Goal: Information Seeking & Learning: Learn about a topic

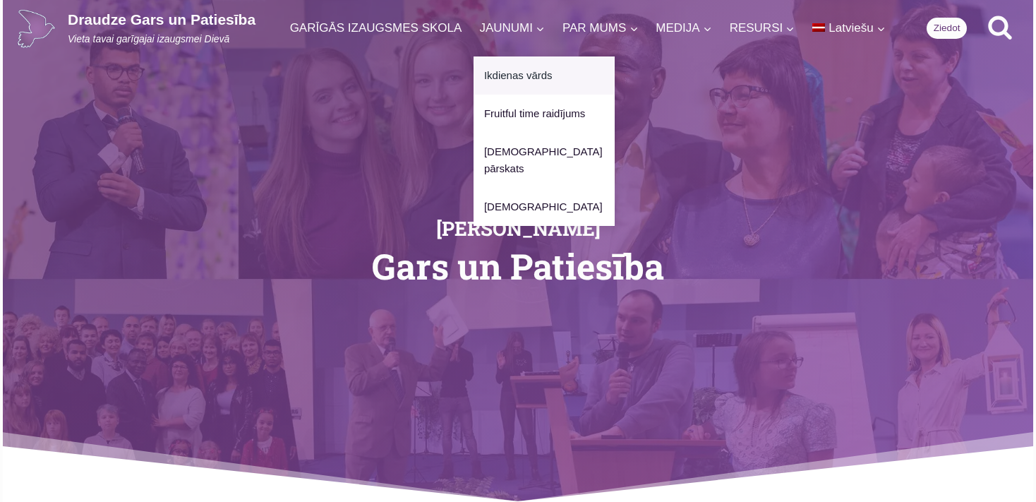
click at [498, 75] on link "Ikdienas vārds" at bounding box center [544, 75] width 141 height 38
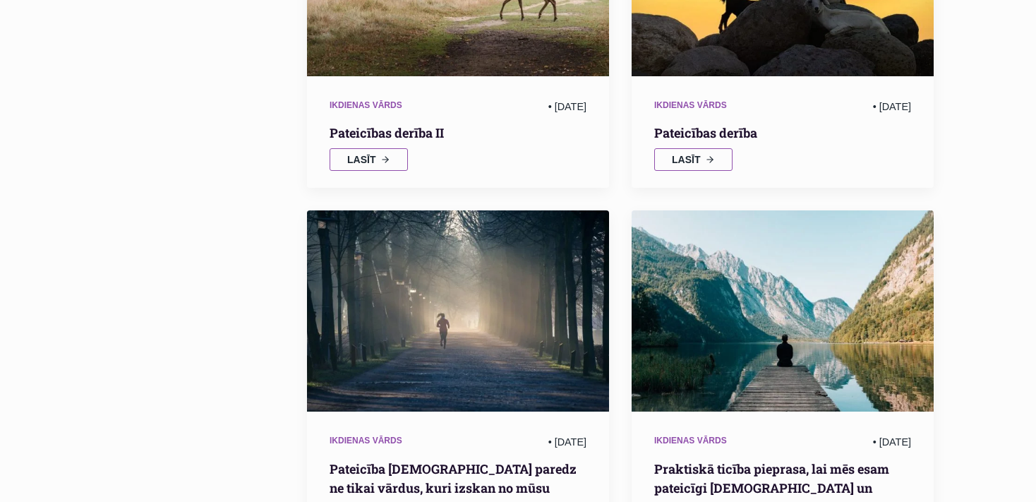
scroll to position [894, 0]
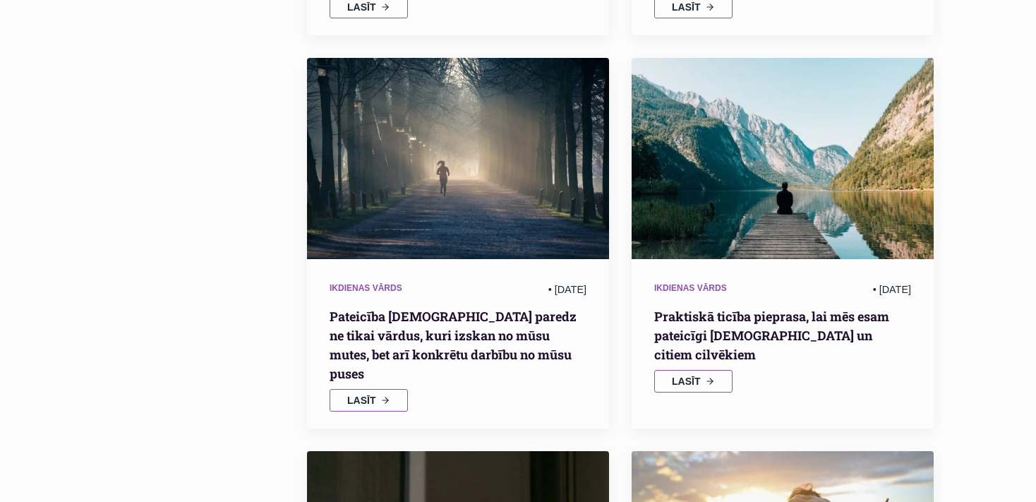
click at [439, 358] on h2 "Pateicība [DEMOGRAPHIC_DATA] paredz ne tikai vārdus, kuri izskan no mūsu mutes,…" at bounding box center [458, 345] width 257 height 76
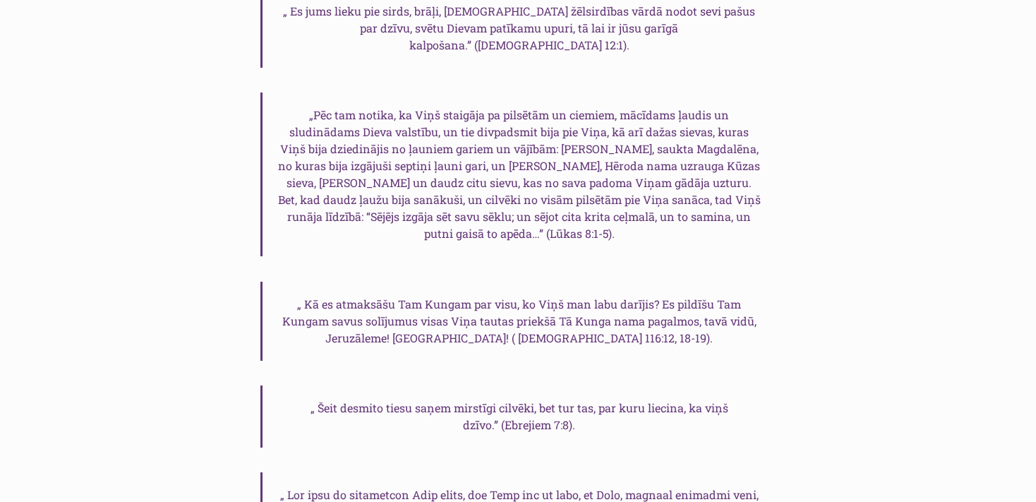
scroll to position [2161, 0]
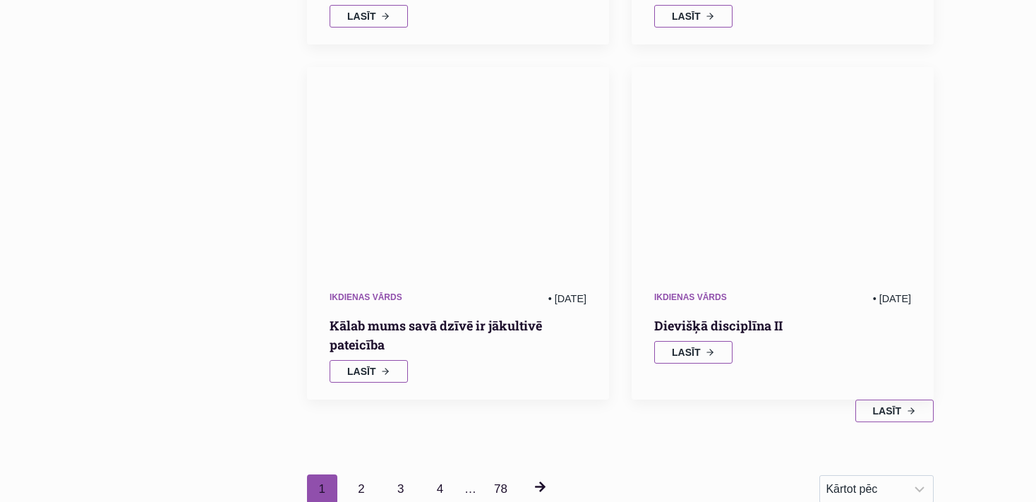
scroll to position [1639, 0]
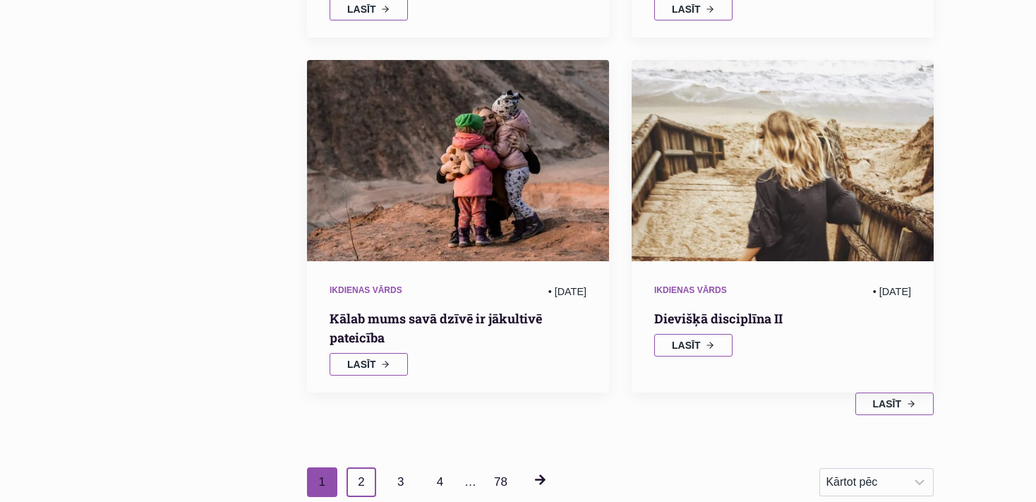
click at [358, 467] on link "2" at bounding box center [362, 482] width 30 height 30
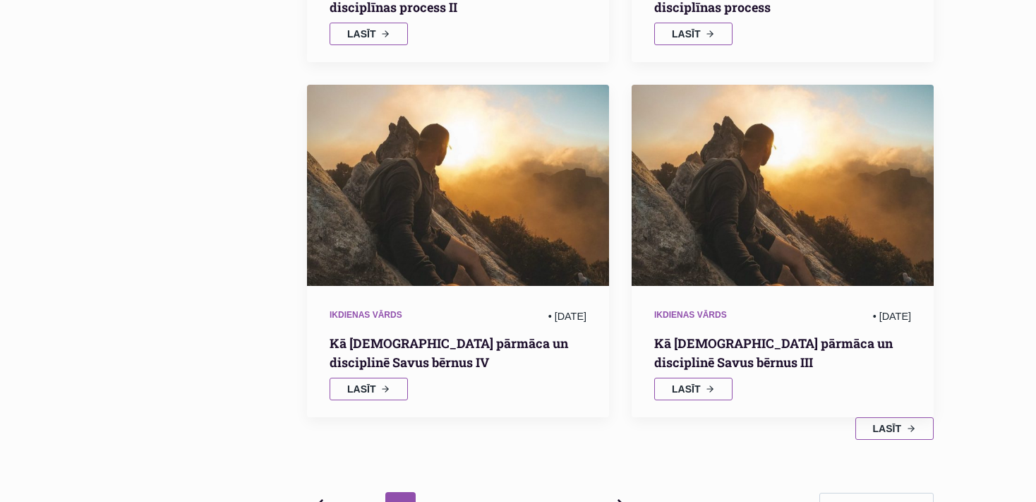
scroll to position [1912, 0]
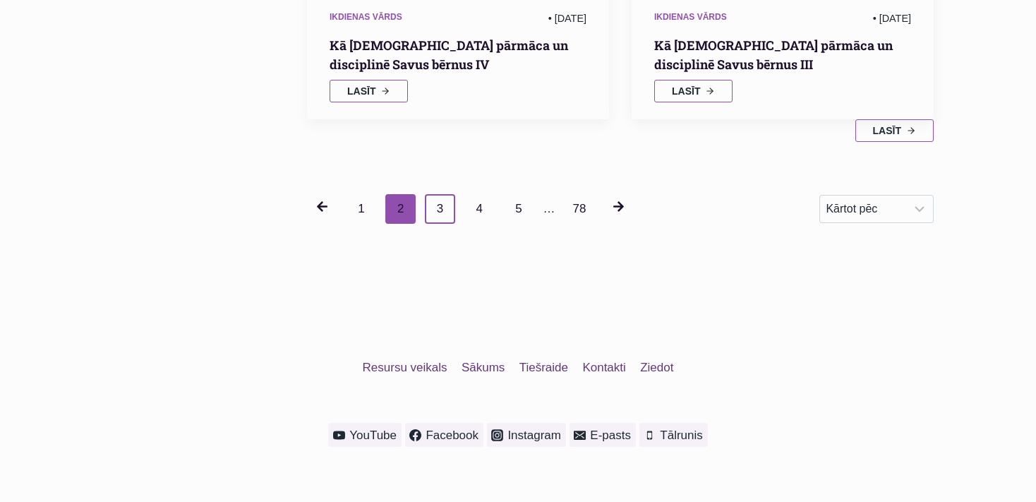
click at [442, 200] on link "3" at bounding box center [440, 209] width 30 height 30
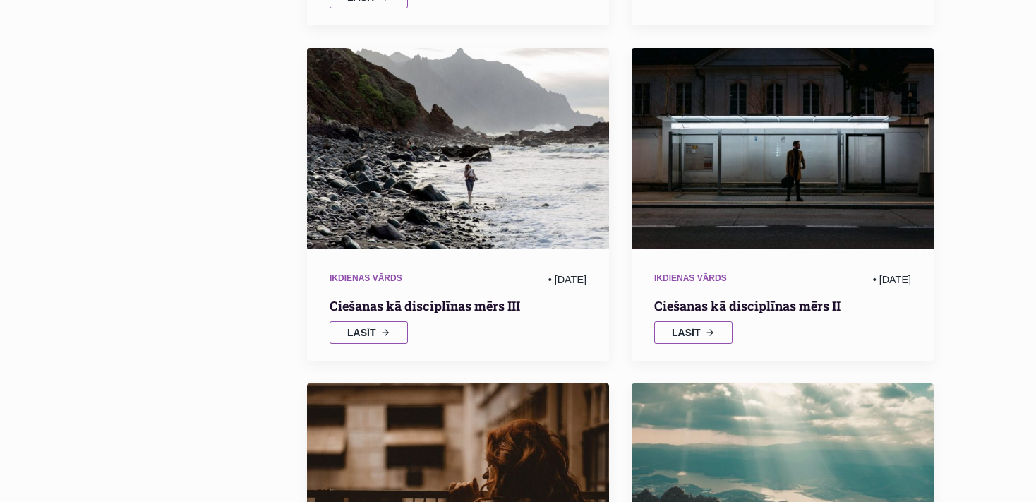
scroll to position [1689, 0]
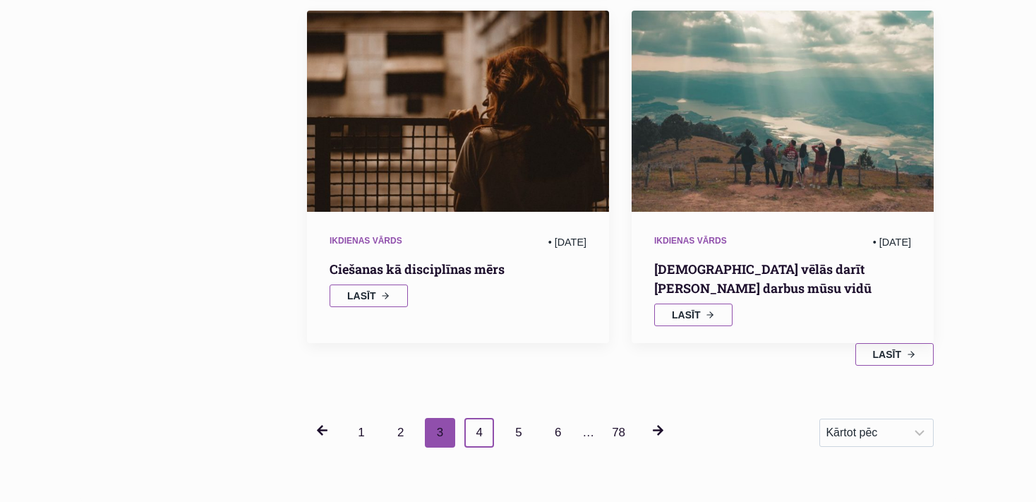
click at [484, 418] on link "4" at bounding box center [479, 433] width 30 height 30
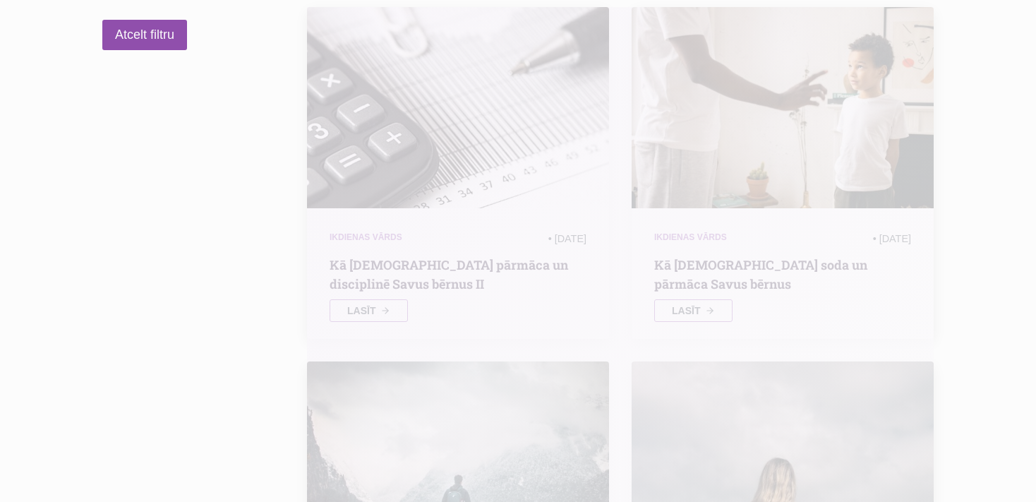
scroll to position [273, 0]
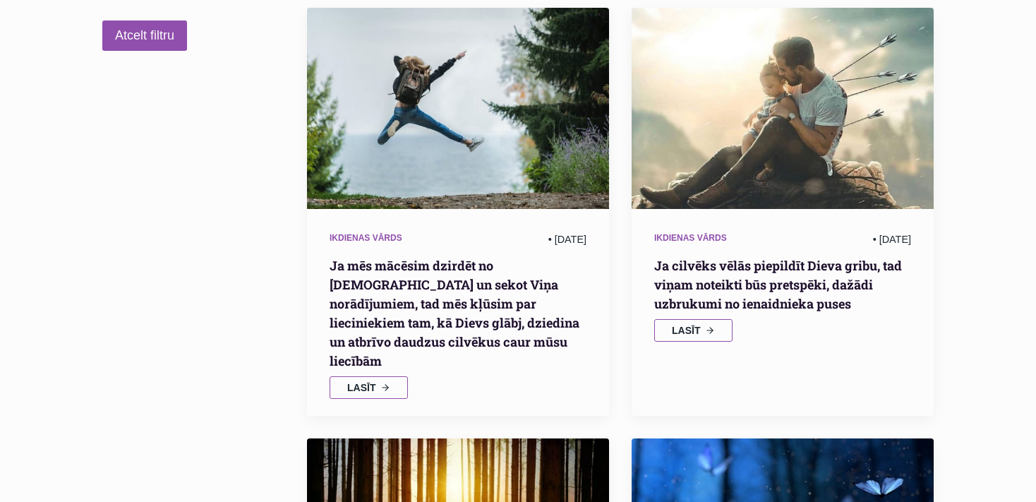
click at [736, 279] on h2 "Ja cilvēks vēlās piepildīt Dieva gribu, tad viņam noteikti būs pretspēki, dažād…" at bounding box center [782, 284] width 257 height 57
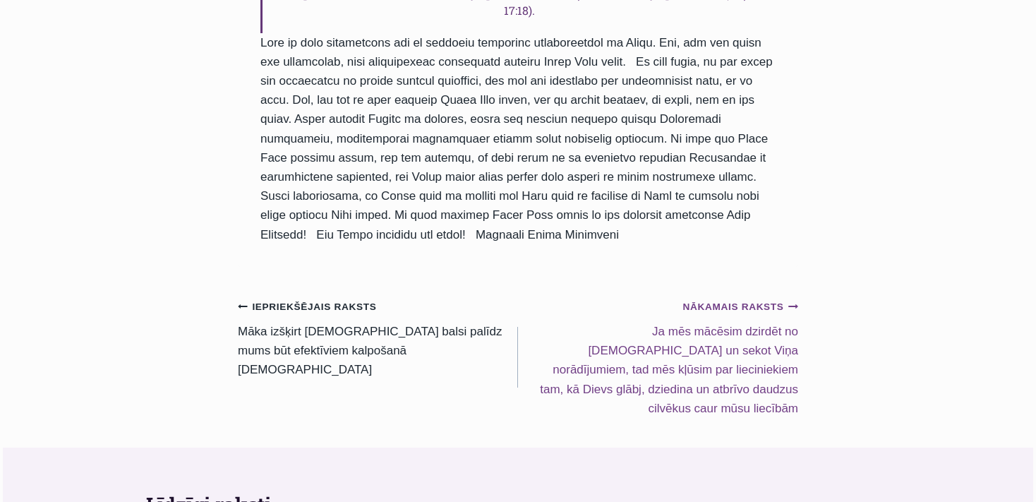
scroll to position [1267, 0]
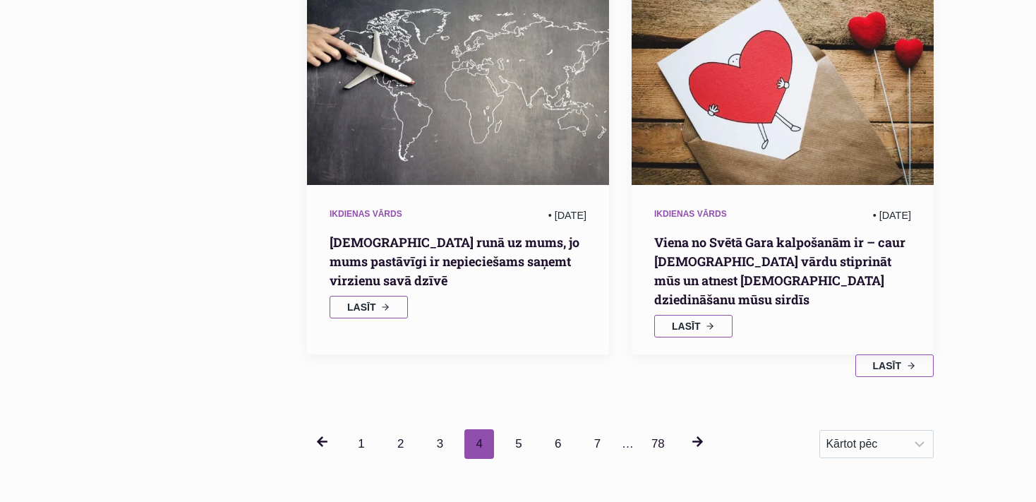
scroll to position [1912, 0]
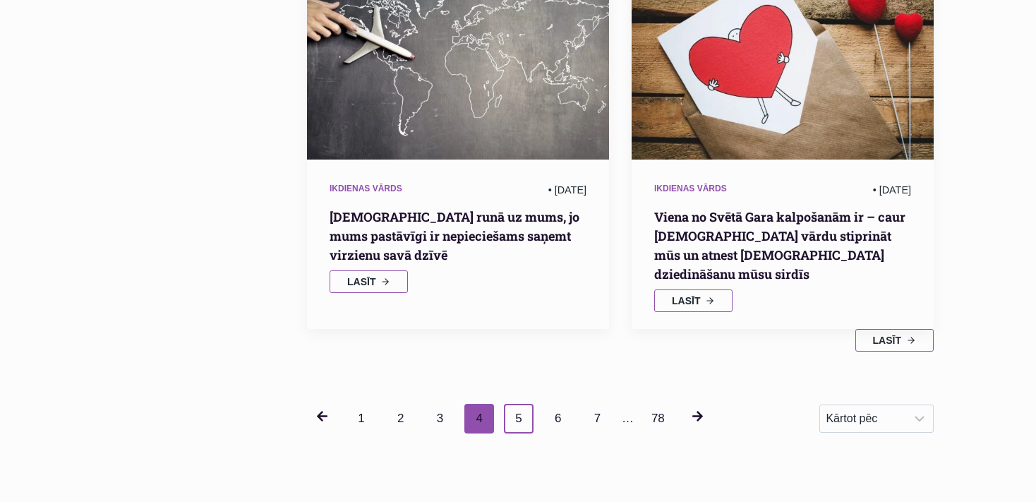
click at [517, 404] on link "5" at bounding box center [519, 419] width 30 height 30
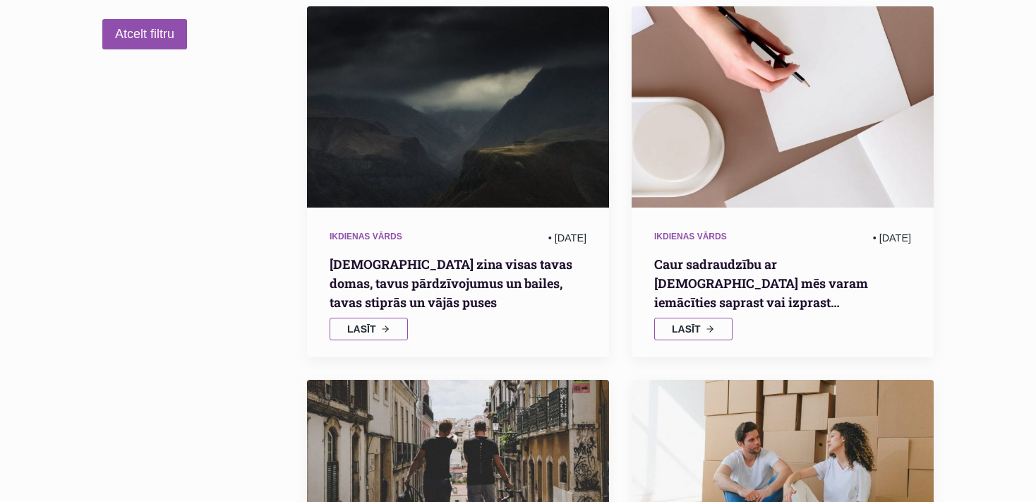
scroll to position [273, 0]
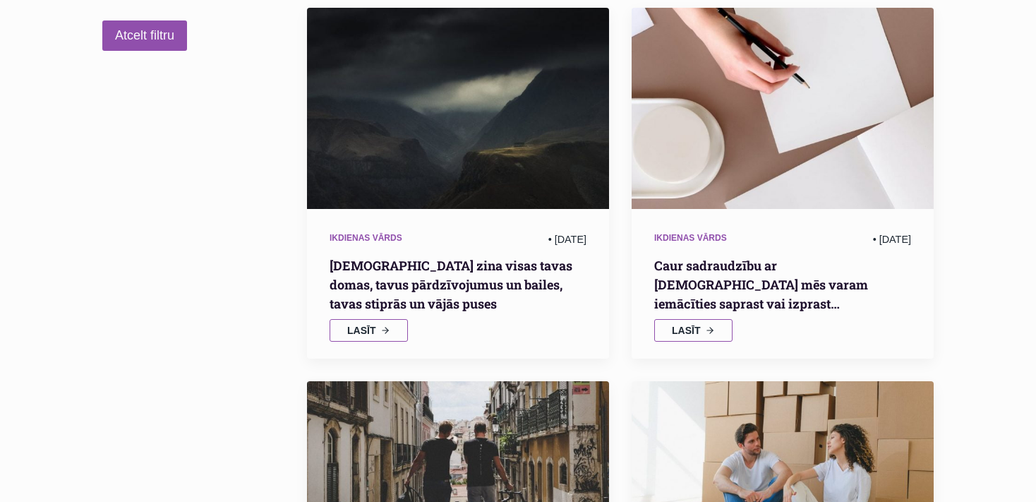
click at [733, 273] on h2 "Caur sadraudzību ar Dievu mēs varam iemācīties saprast vai izprast…" at bounding box center [782, 284] width 257 height 57
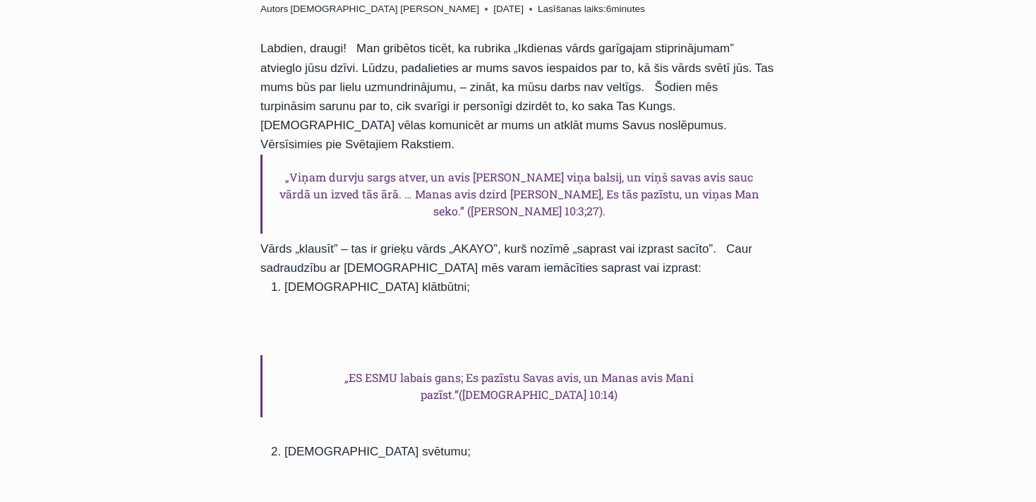
scroll to position [373, 0]
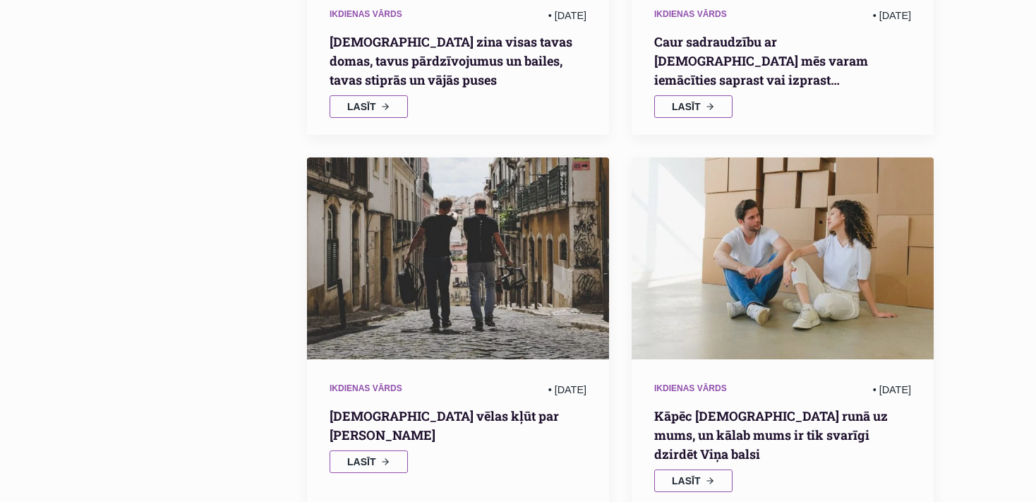
scroll to position [198, 0]
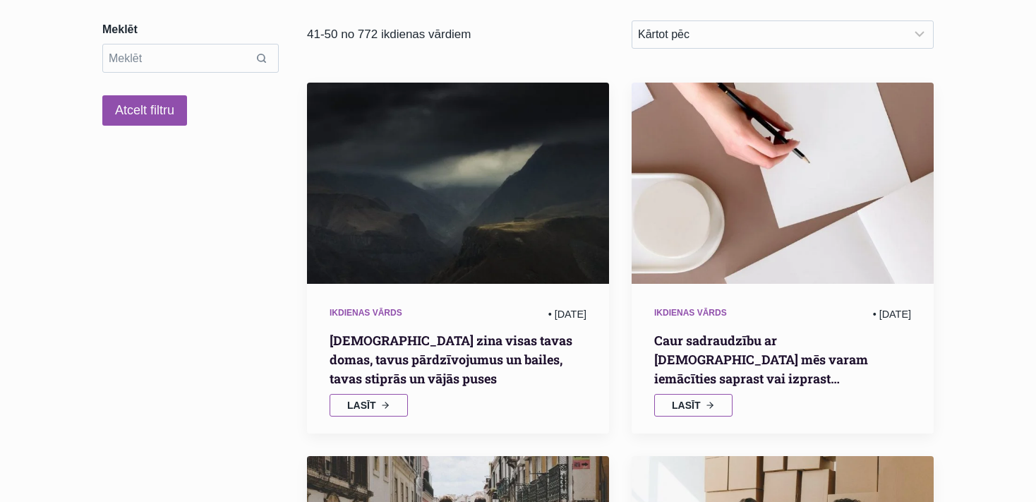
click at [440, 349] on h2 "Dievs zina visas tavas domas, tavus pārdzīvojumus un bailes, tavas stiprās un v…" at bounding box center [458, 359] width 257 height 57
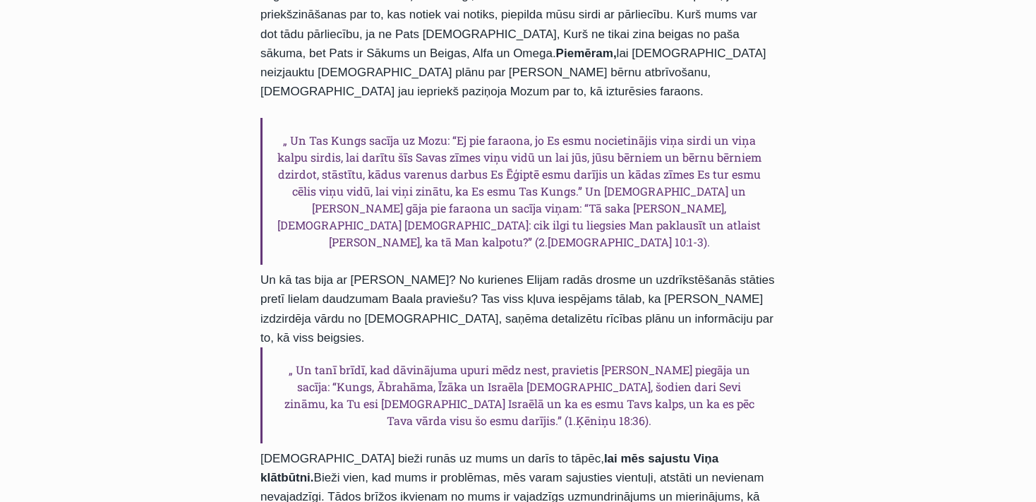
scroll to position [968, 0]
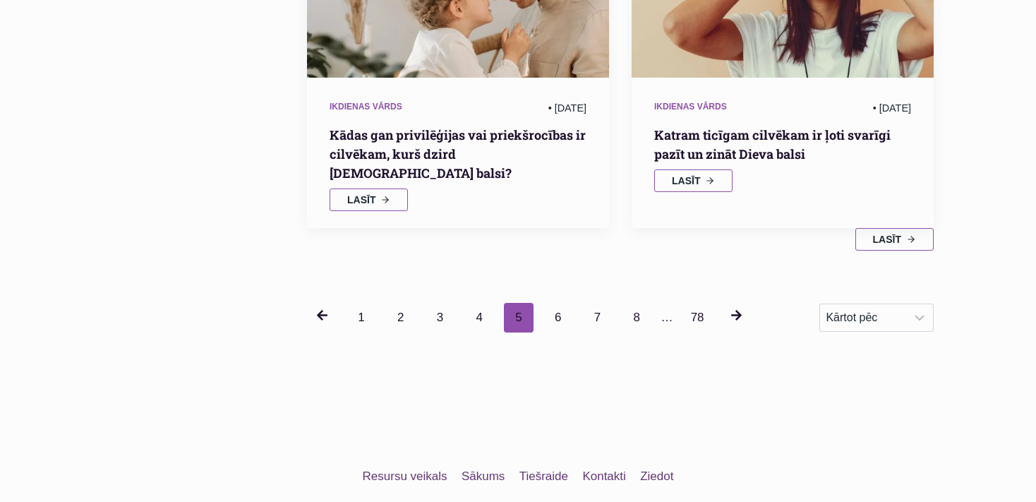
scroll to position [1912, 0]
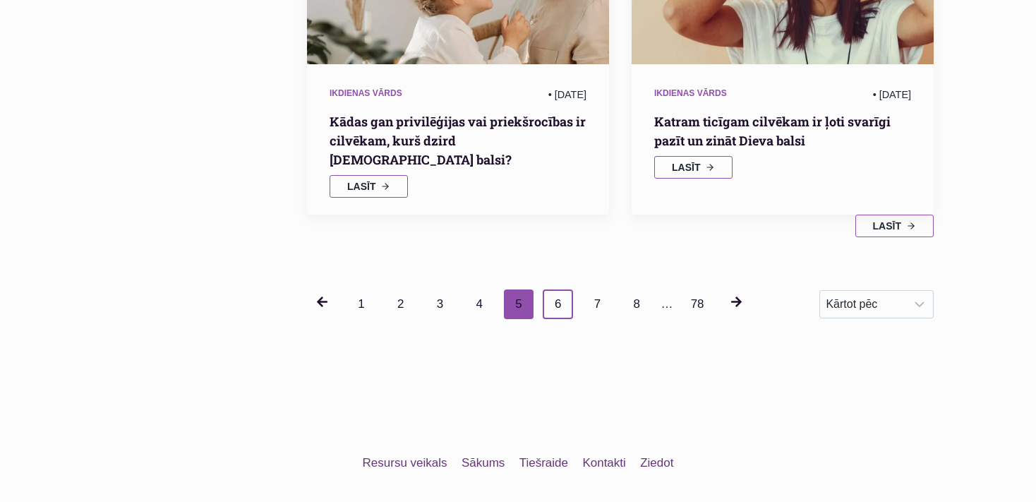
click at [556, 289] on link "6" at bounding box center [558, 304] width 30 height 30
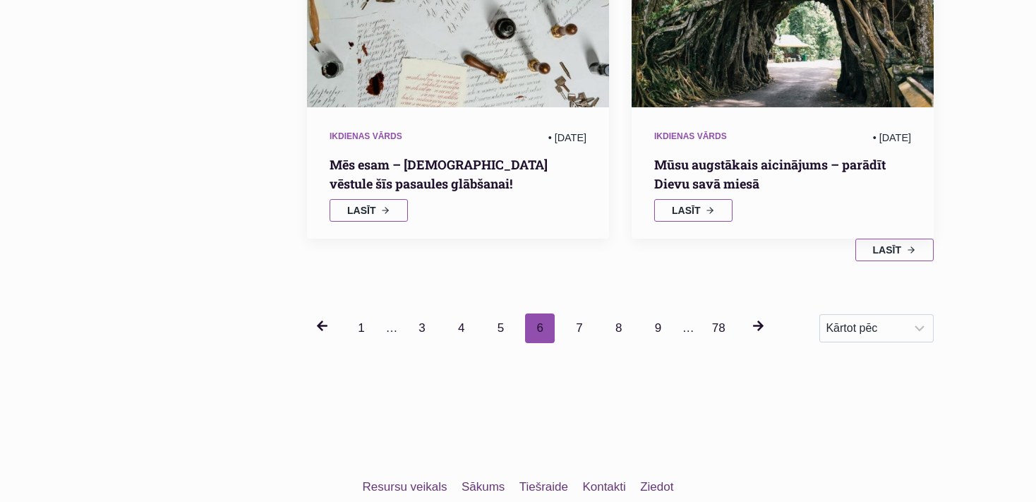
scroll to position [1912, 0]
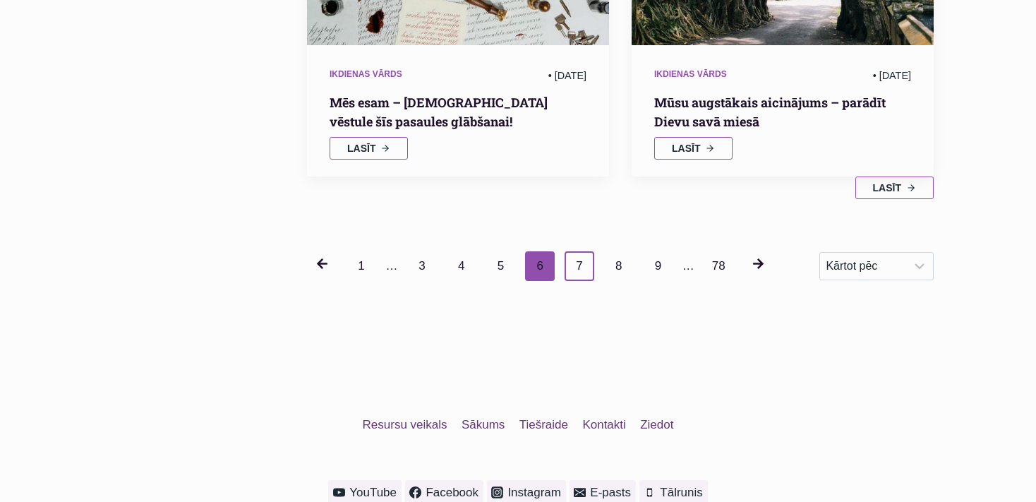
click at [578, 251] on link "7" at bounding box center [580, 266] width 30 height 30
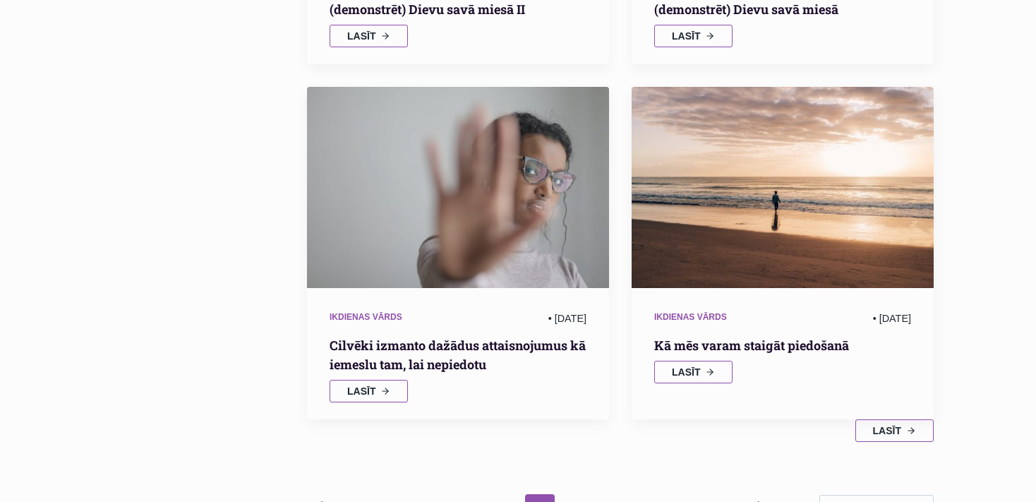
scroll to position [1764, 0]
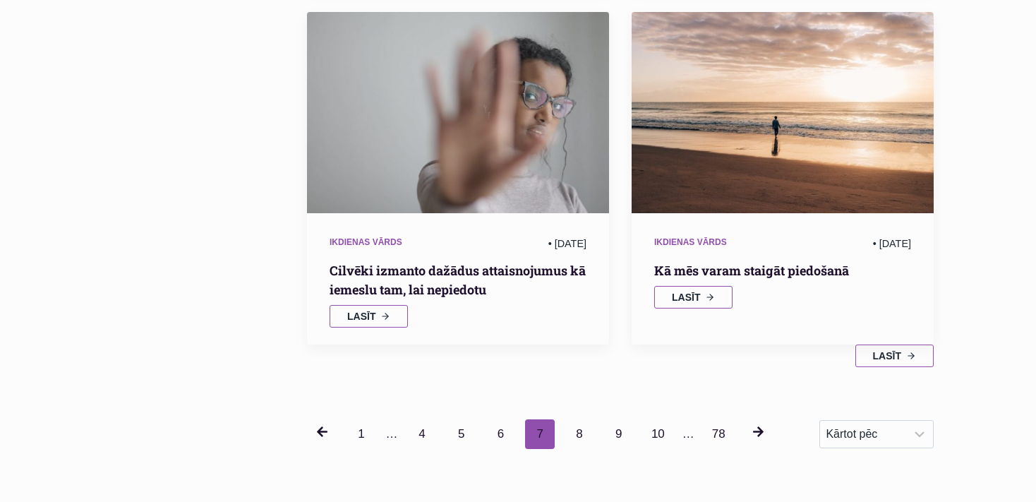
click at [772, 261] on h2 "Kā mēs varam staigāt piedošanā" at bounding box center [782, 270] width 257 height 19
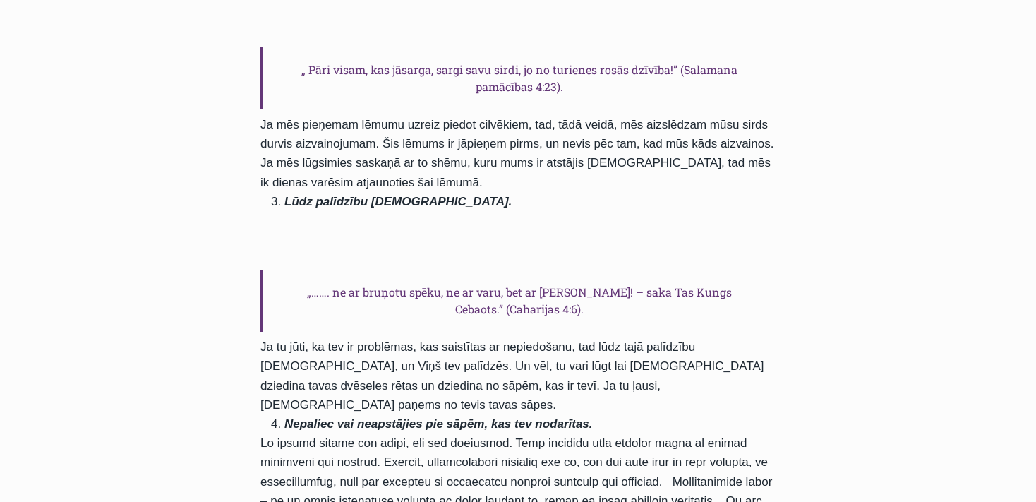
scroll to position [819, 0]
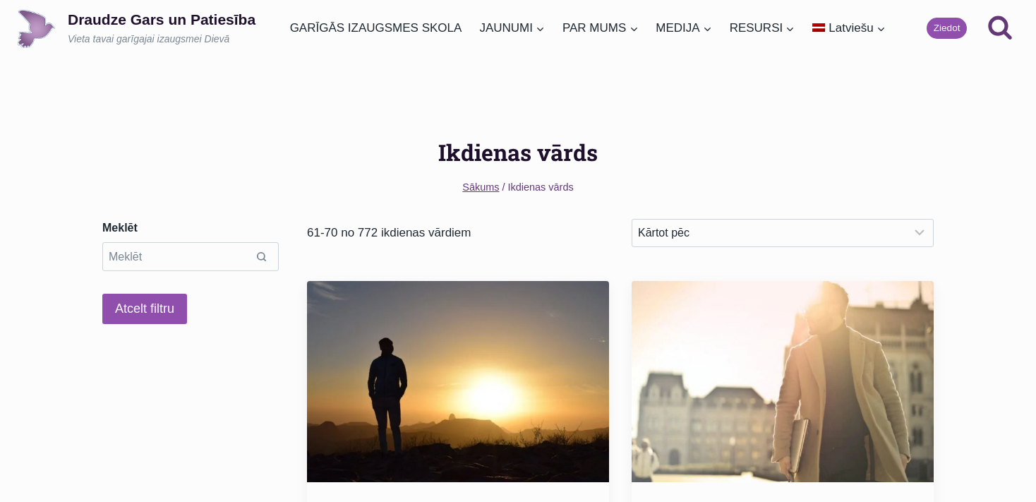
scroll to position [1764, 0]
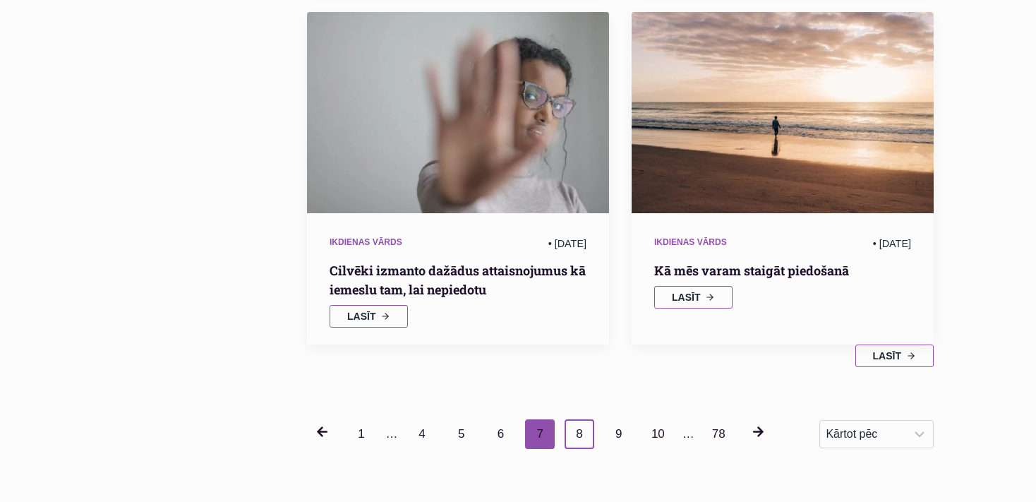
click at [577, 419] on link "8" at bounding box center [580, 434] width 30 height 30
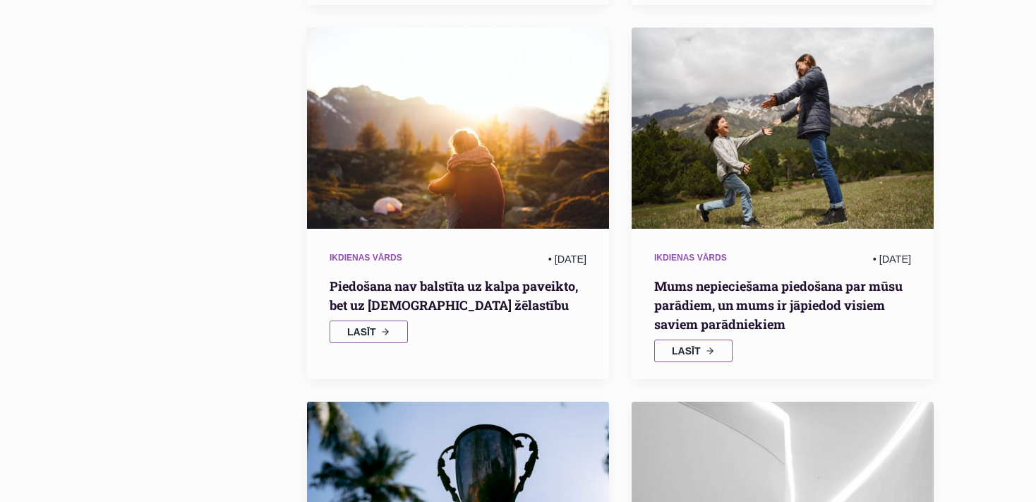
scroll to position [1316, 0]
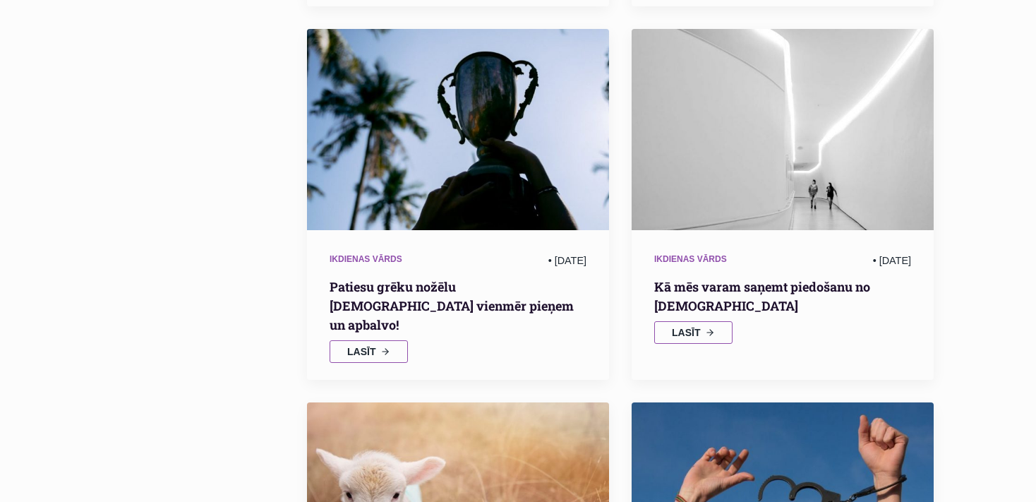
click at [755, 287] on h2 "Kā mēs varam saņemt piedošanu no [DEMOGRAPHIC_DATA]" at bounding box center [782, 296] width 257 height 38
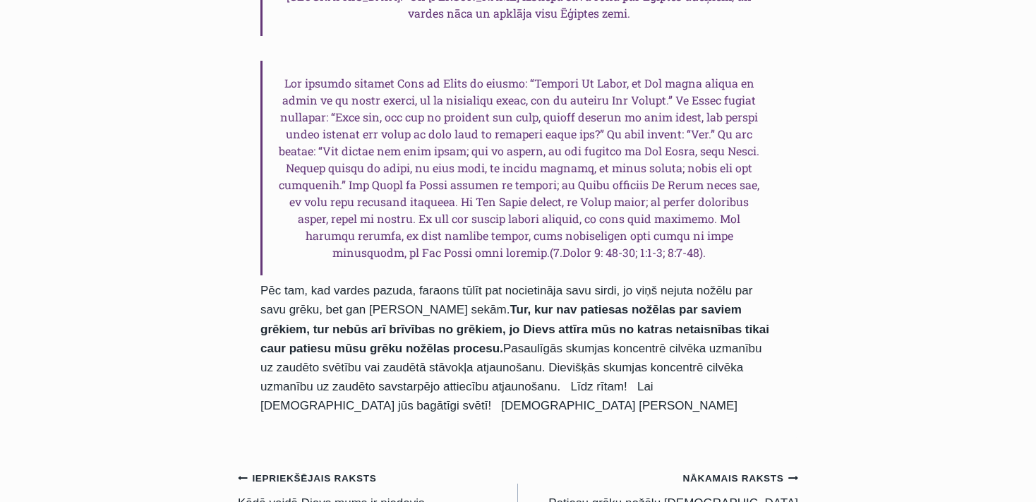
scroll to position [2086, 0]
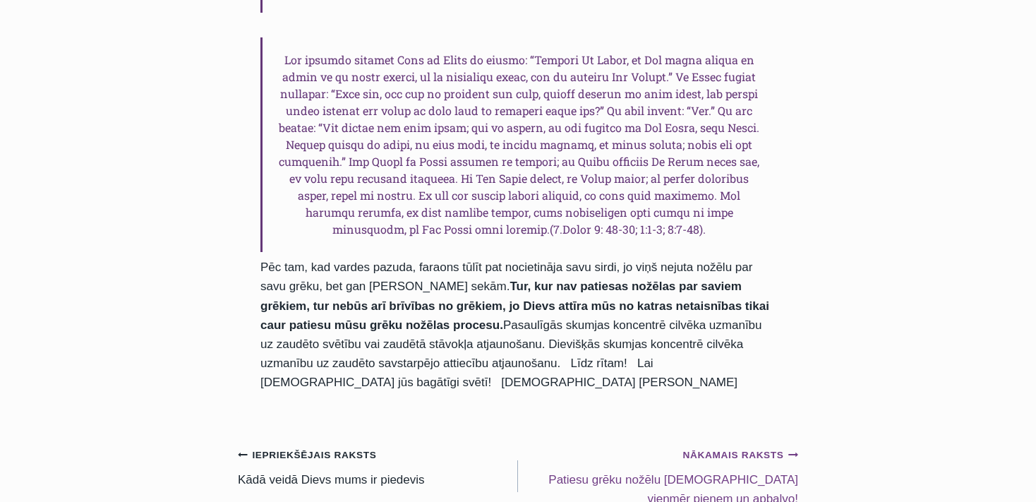
click at [765, 447] on small "Nākamais raksts Continue" at bounding box center [740, 455] width 116 height 16
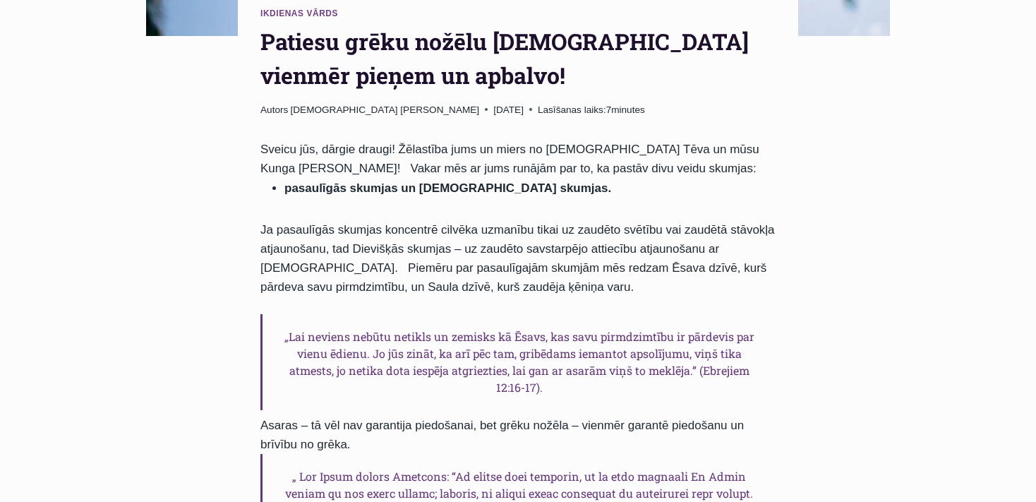
scroll to position [373, 0]
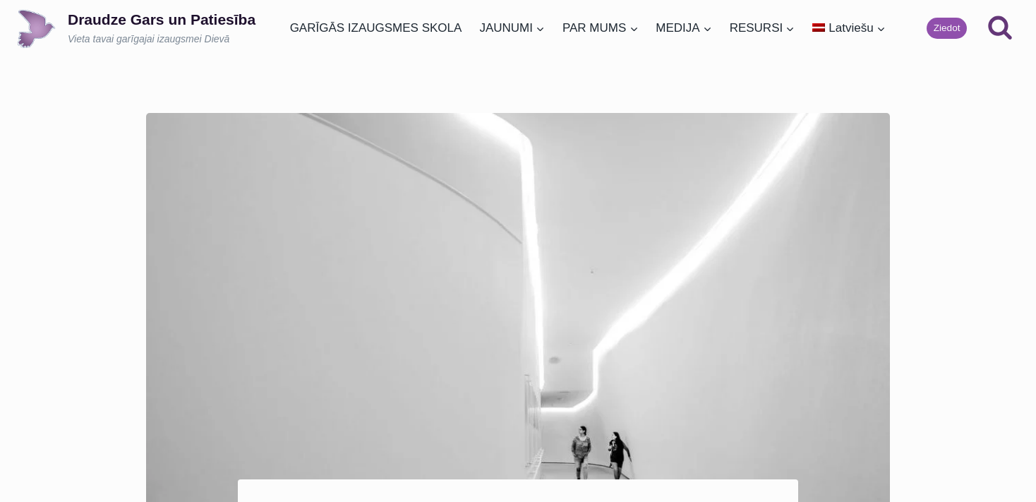
scroll to position [2086, 0]
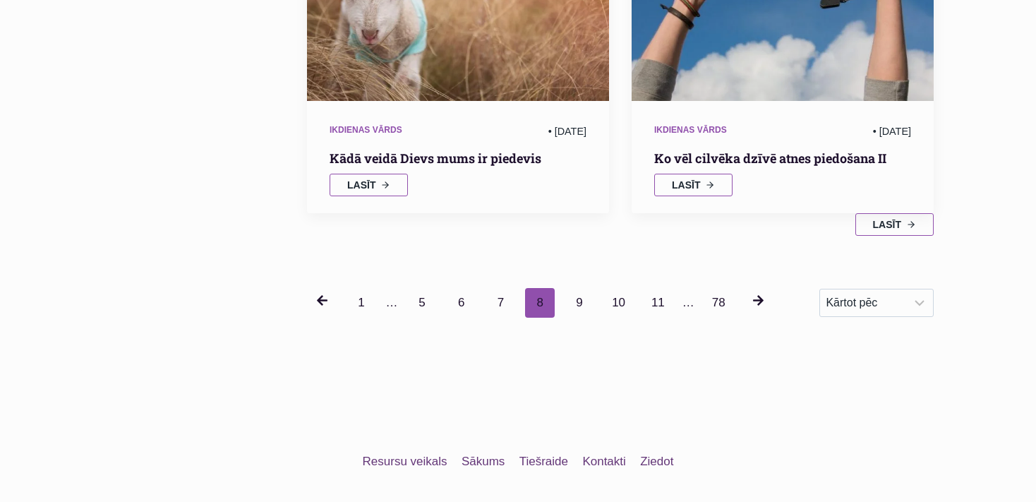
scroll to position [1838, 0]
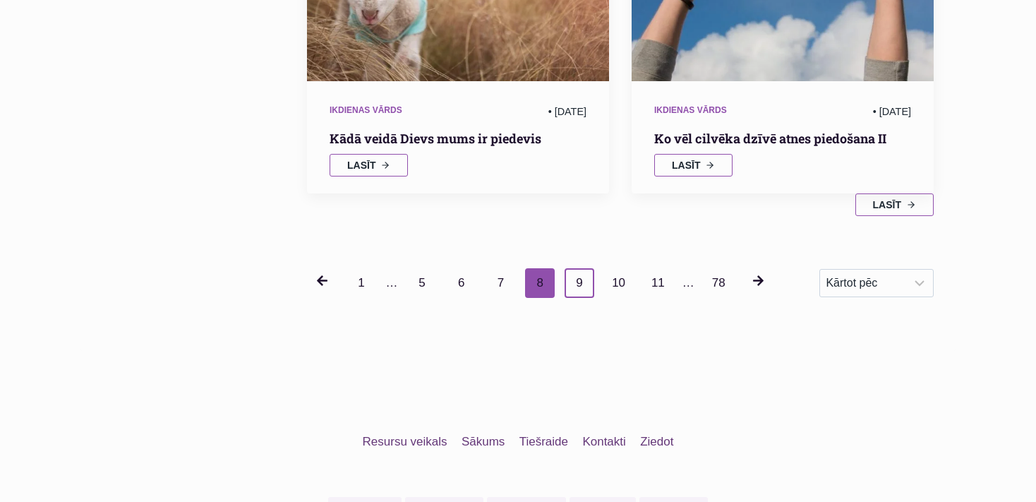
click at [574, 268] on link "9" at bounding box center [580, 283] width 30 height 30
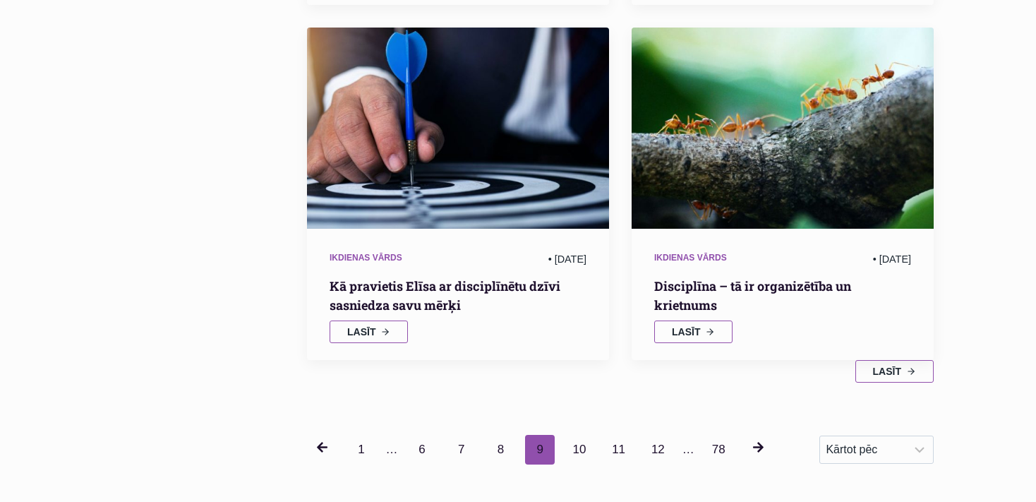
scroll to position [1689, 0]
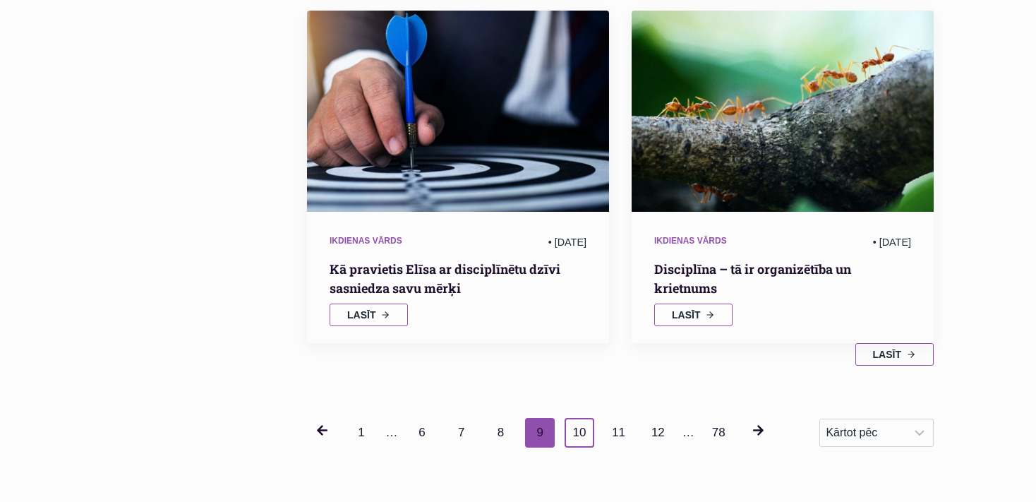
click at [577, 418] on link "10" at bounding box center [580, 433] width 30 height 30
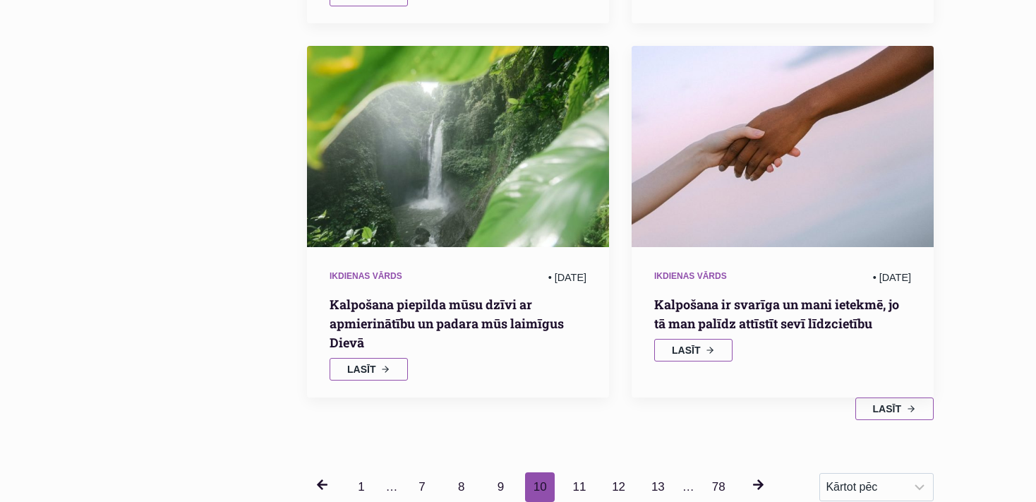
scroll to position [1764, 0]
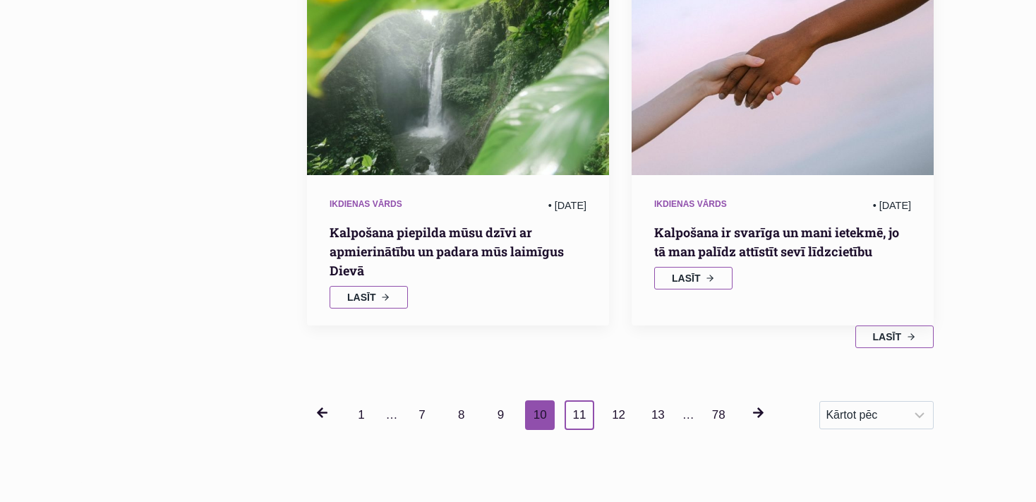
click at [575, 400] on link "11" at bounding box center [580, 415] width 30 height 30
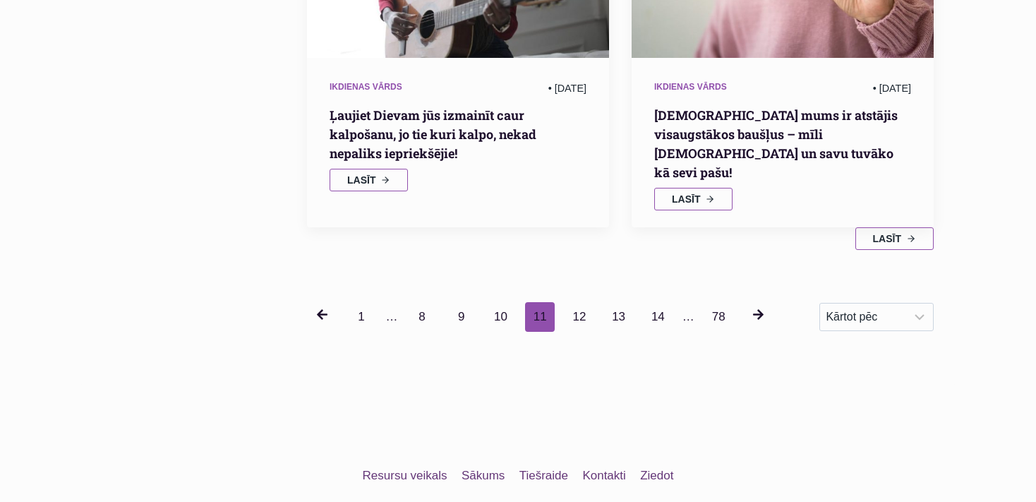
scroll to position [1912, 0]
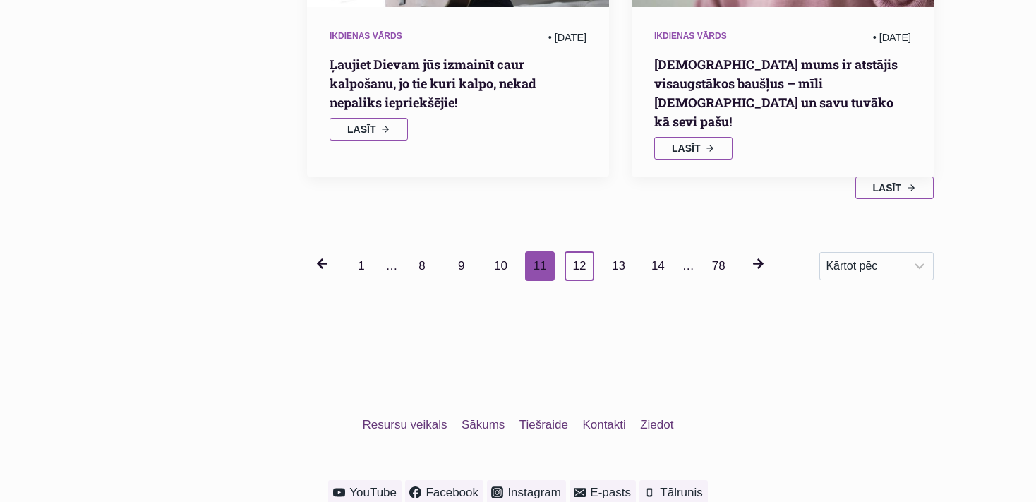
click at [578, 251] on link "12" at bounding box center [580, 266] width 30 height 30
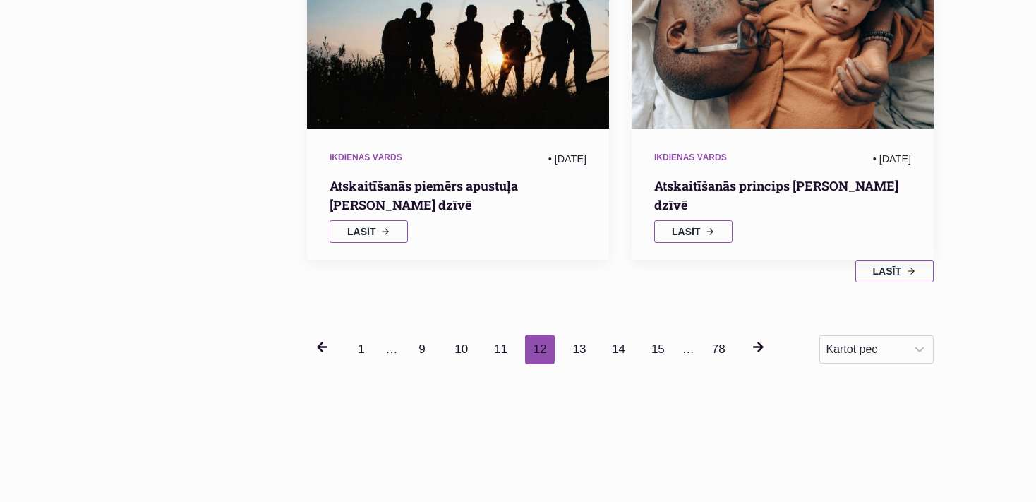
scroll to position [1912, 0]
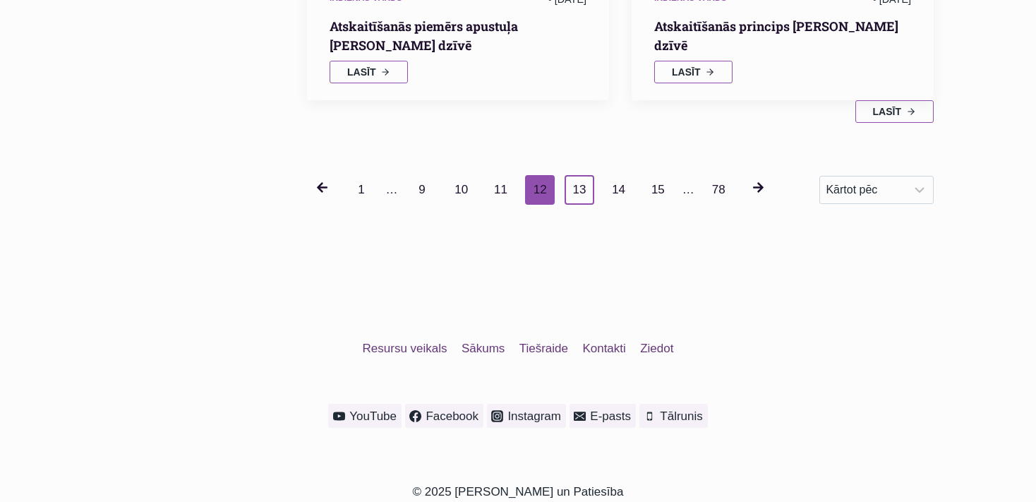
click at [574, 191] on link "13" at bounding box center [580, 190] width 30 height 30
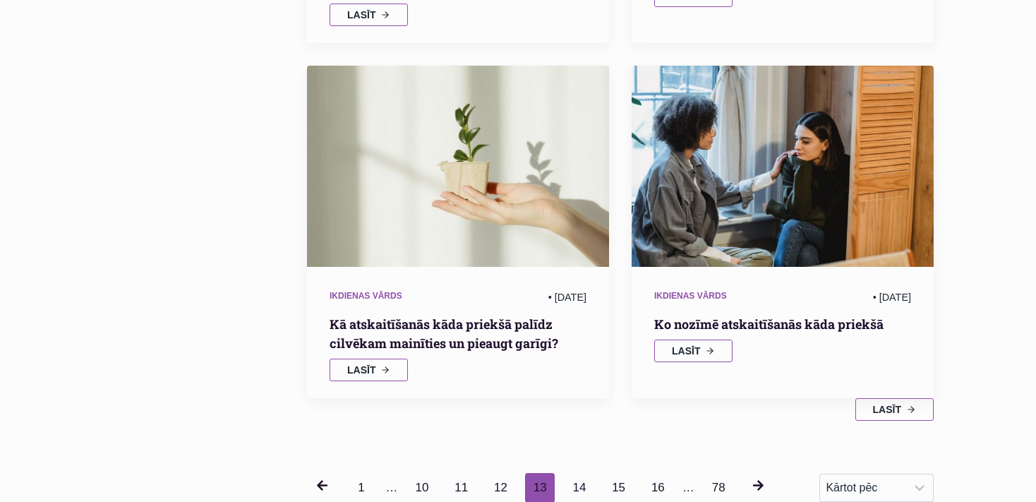
scroll to position [1838, 0]
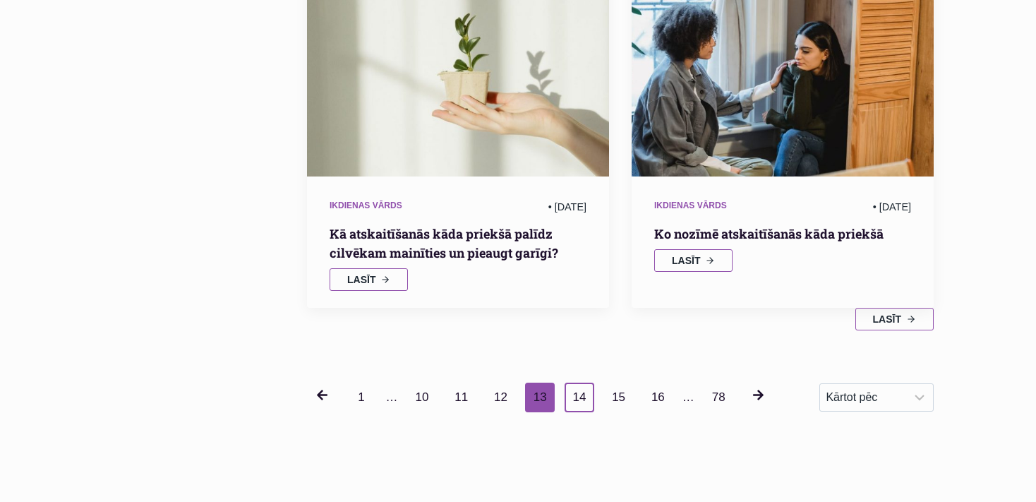
click at [577, 382] on link "14" at bounding box center [580, 397] width 30 height 30
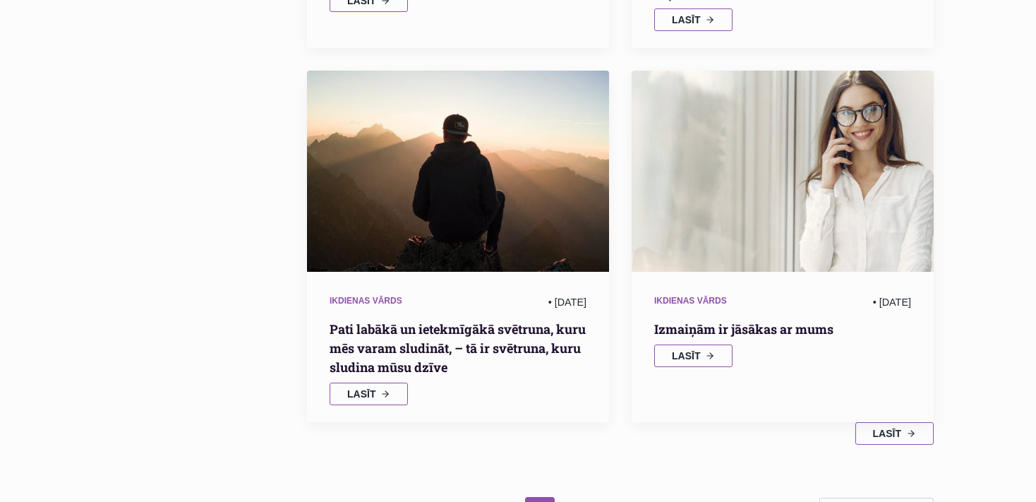
scroll to position [1689, 0]
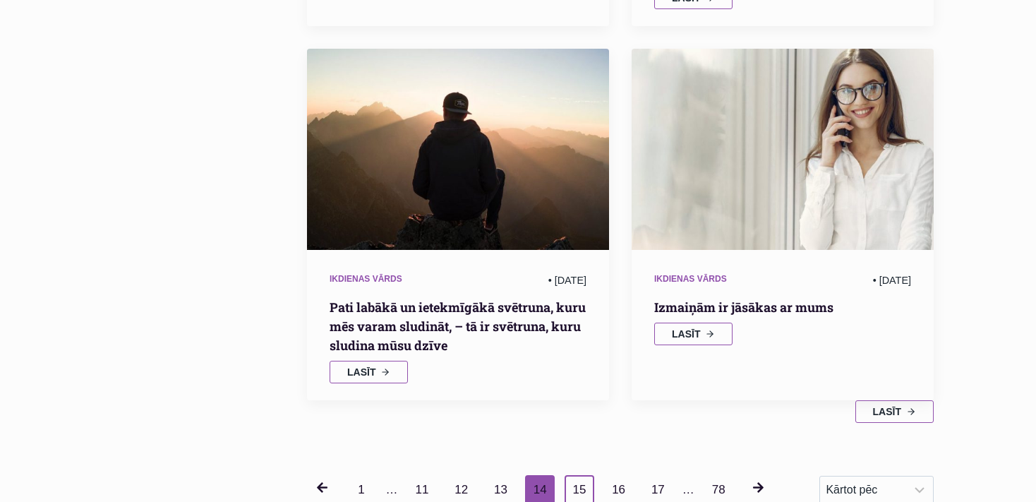
click at [577, 475] on link "15" at bounding box center [580, 490] width 30 height 30
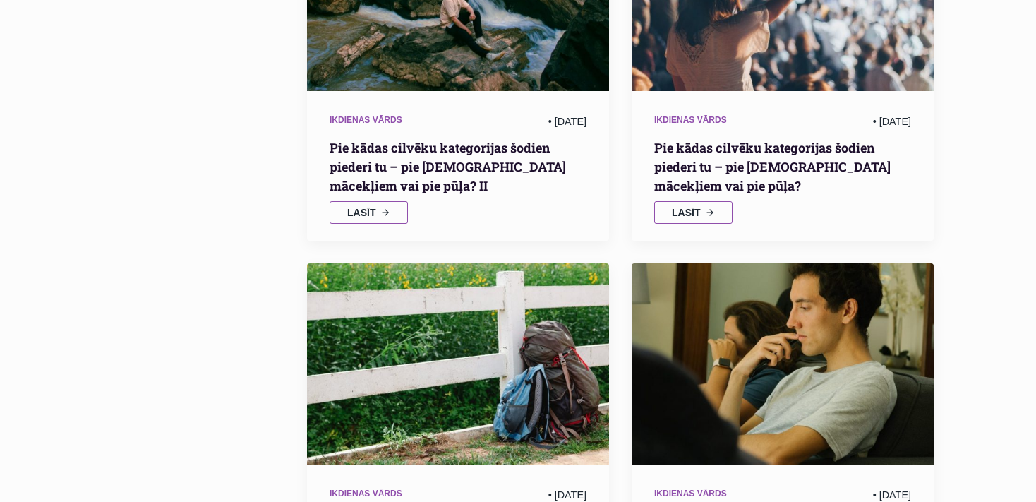
scroll to position [1764, 0]
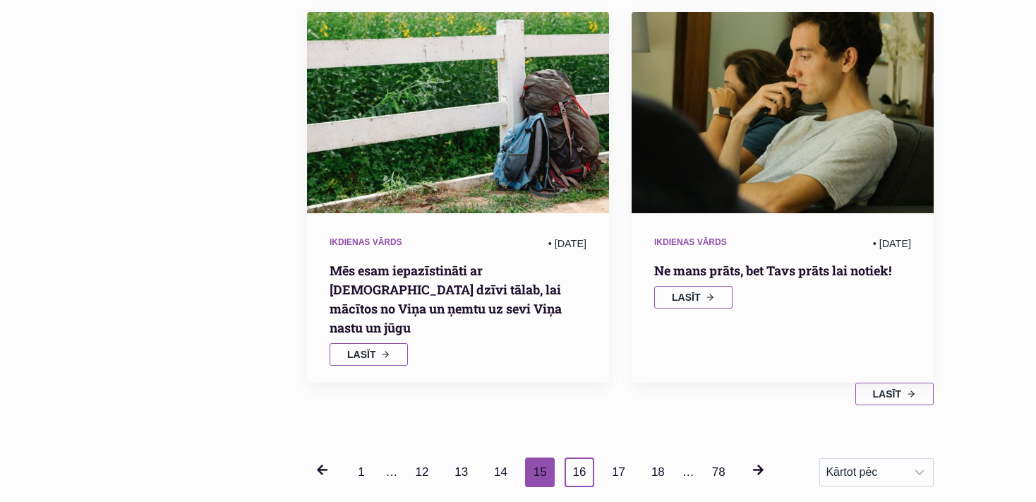
click at [582, 457] on link "16" at bounding box center [580, 472] width 30 height 30
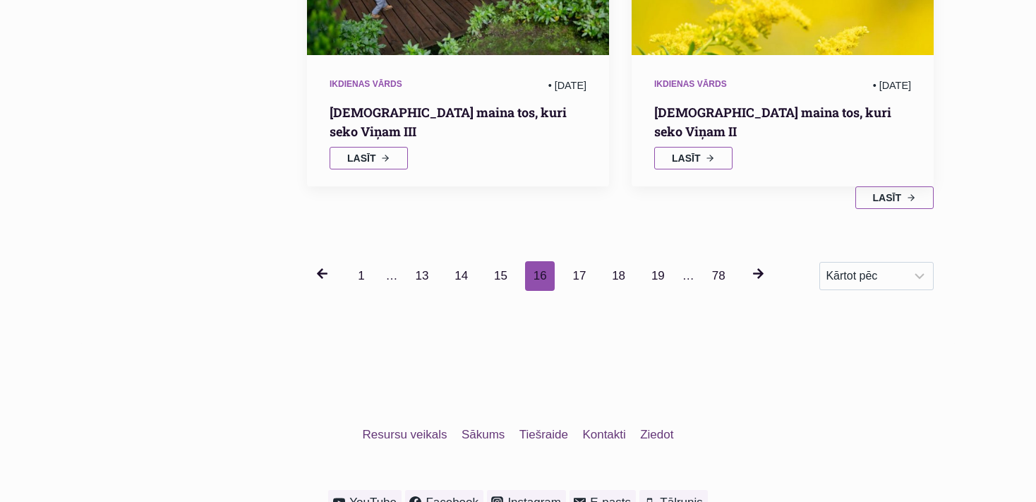
scroll to position [1987, 0]
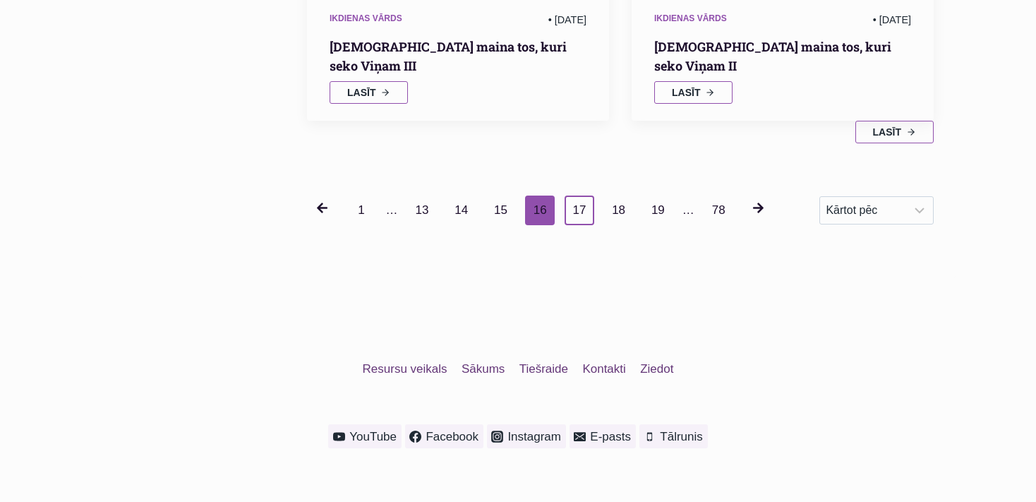
click at [579, 195] on link "17" at bounding box center [580, 210] width 30 height 30
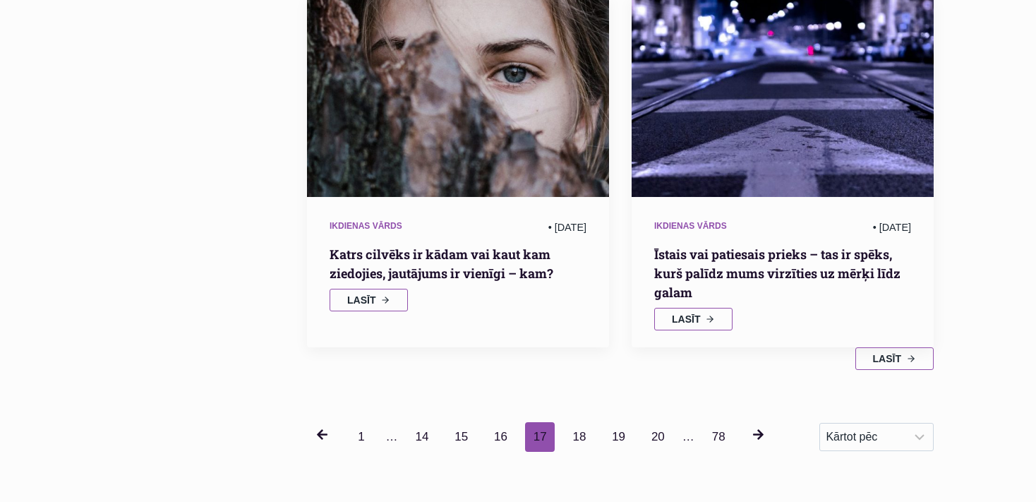
scroll to position [1912, 0]
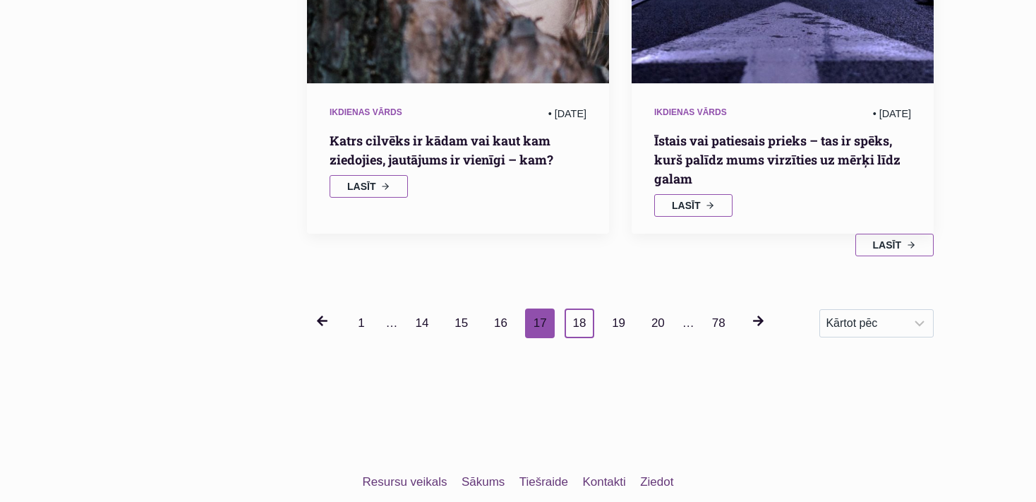
click at [575, 308] on link "18" at bounding box center [580, 323] width 30 height 30
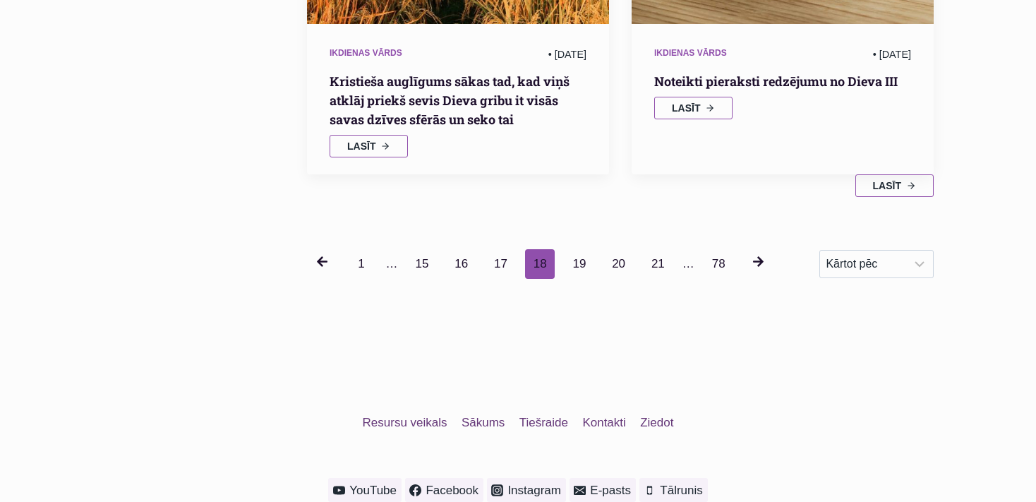
scroll to position [2038, 0]
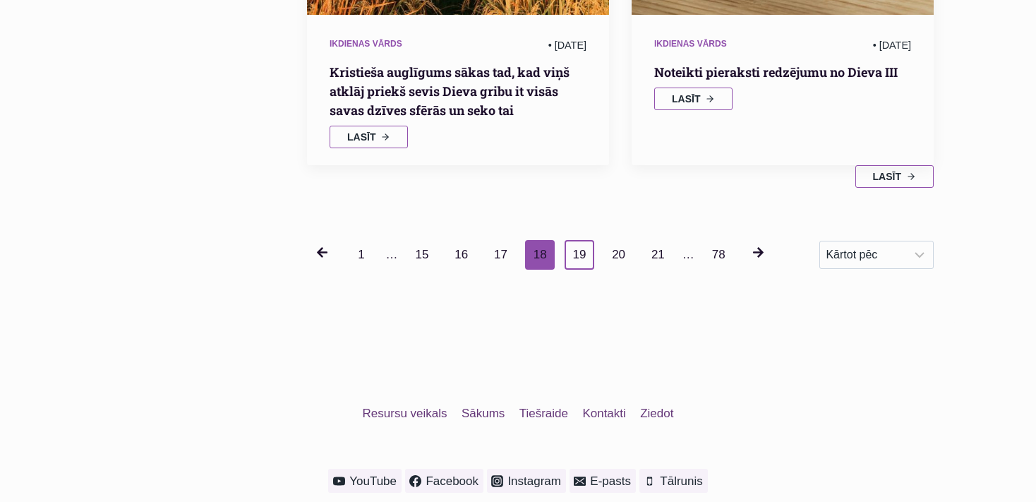
click at [577, 240] on link "19" at bounding box center [580, 255] width 30 height 30
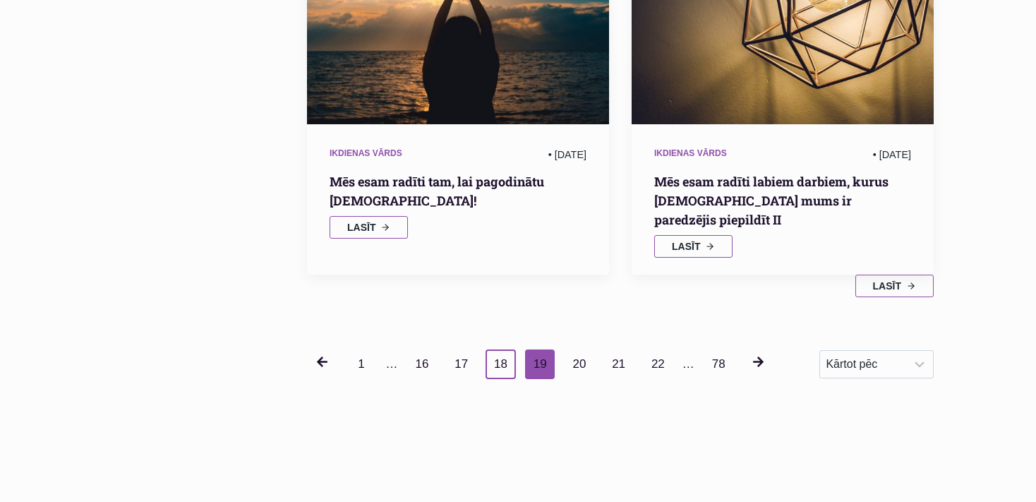
scroll to position [1838, 0]
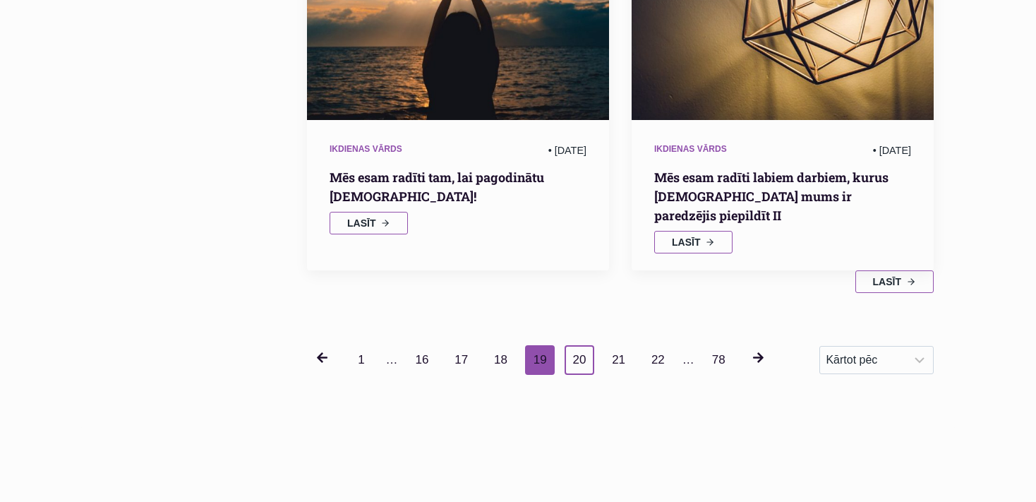
click at [577, 345] on link "20" at bounding box center [580, 360] width 30 height 30
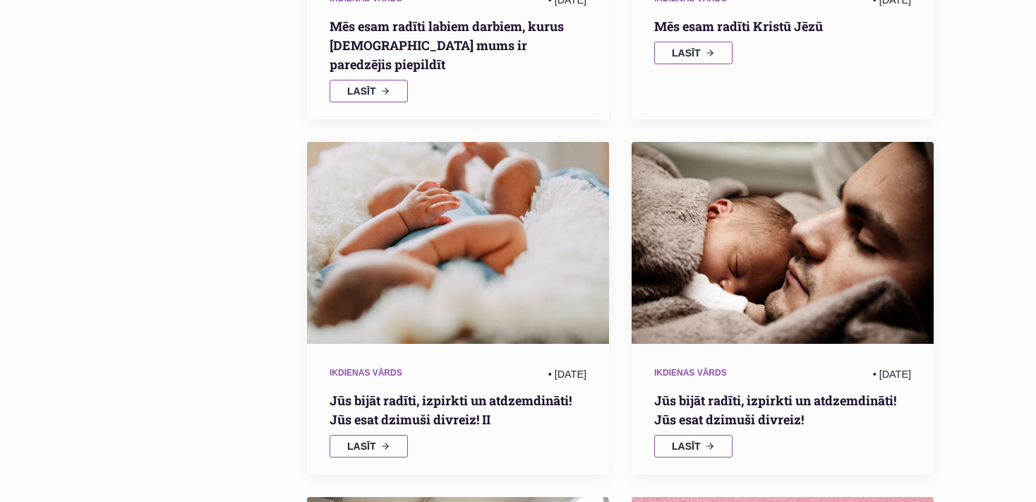
scroll to position [646, 0]
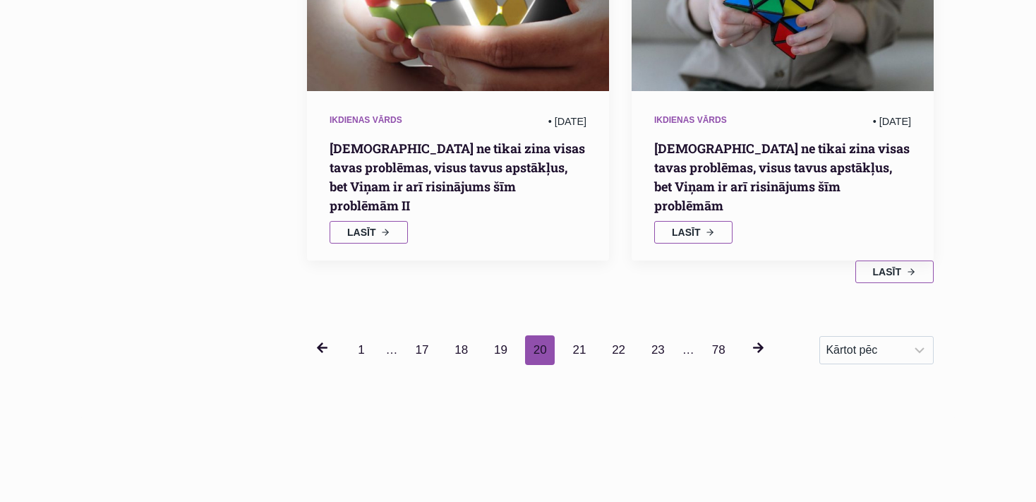
scroll to position [1980, 0]
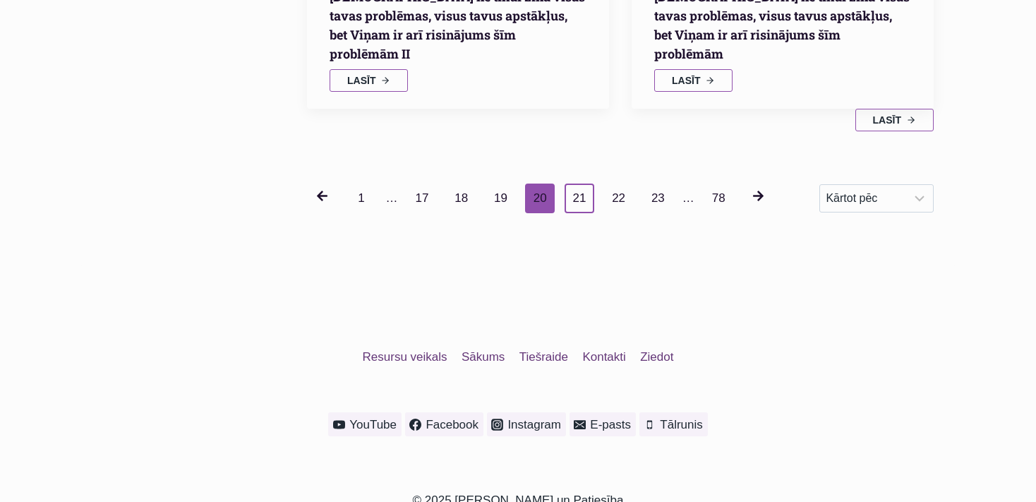
click at [578, 183] on link "21" at bounding box center [580, 198] width 30 height 30
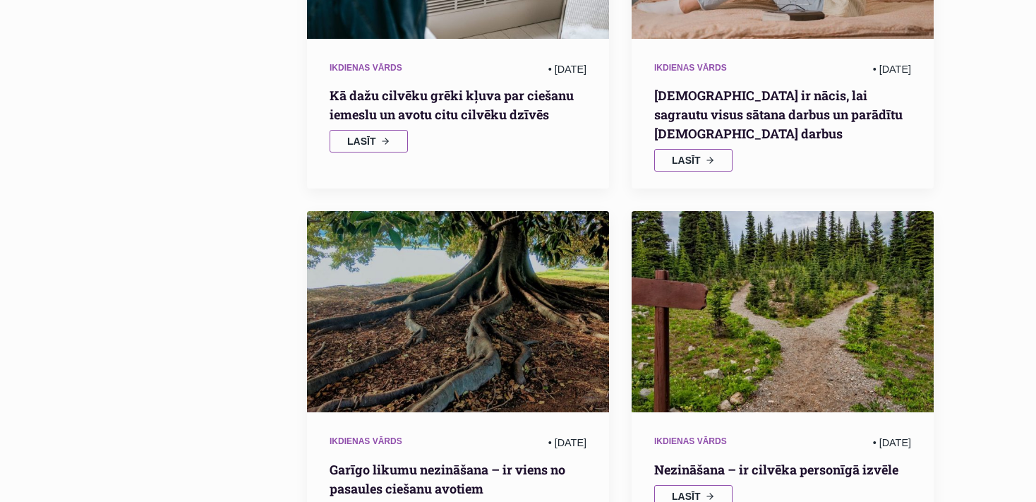
scroll to position [1689, 0]
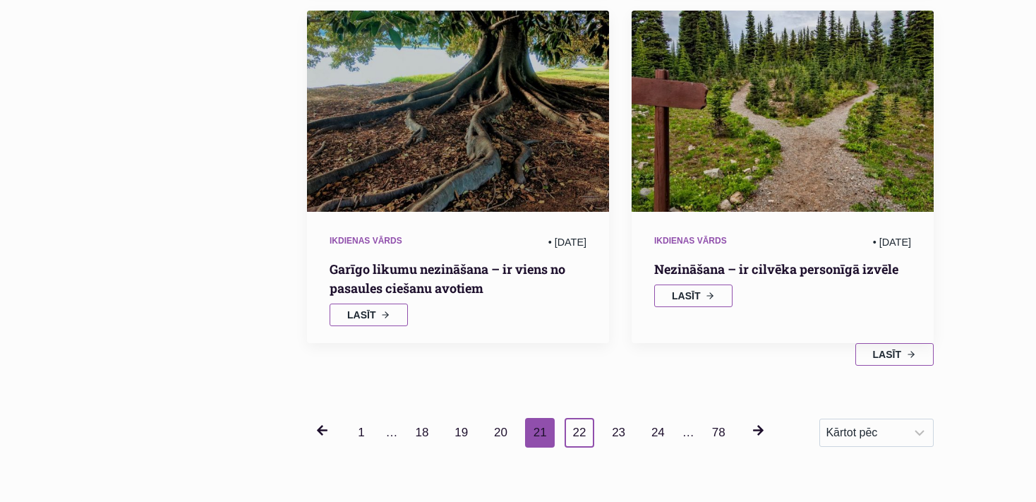
click at [579, 418] on link "22" at bounding box center [580, 433] width 30 height 30
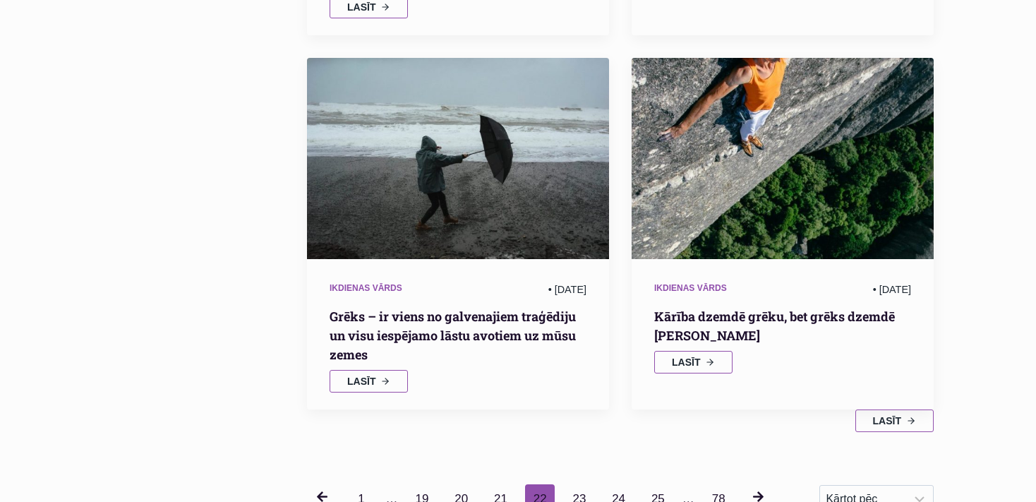
scroll to position [1987, 0]
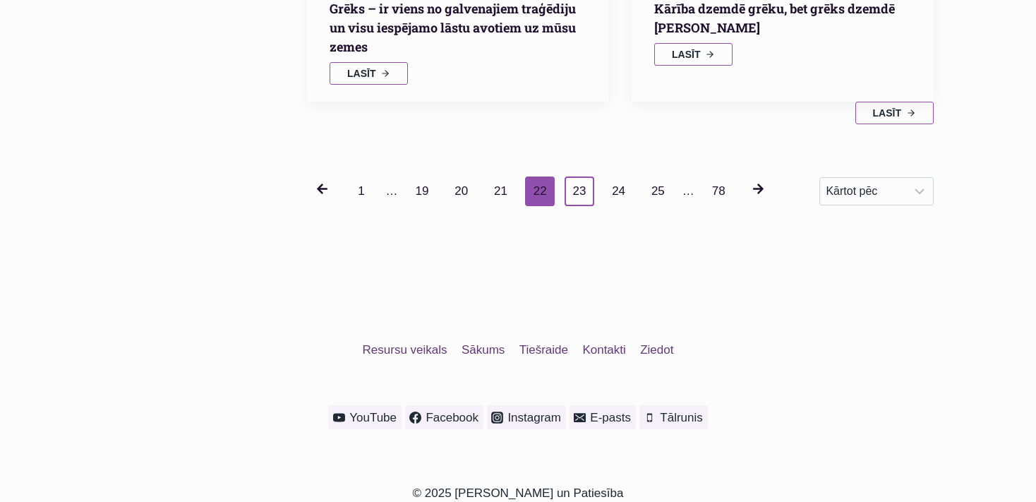
click at [576, 189] on link "23" at bounding box center [580, 191] width 30 height 30
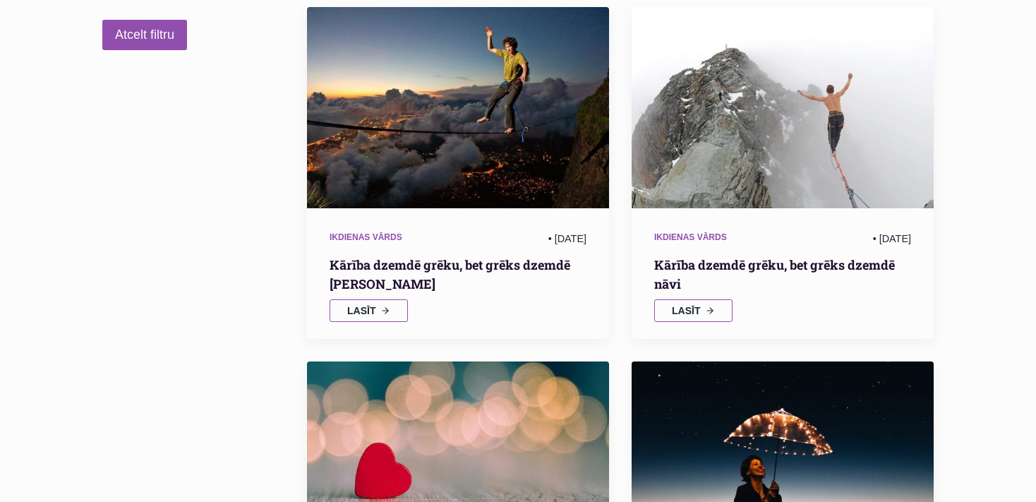
scroll to position [273, 0]
